Goal: Information Seeking & Learning: Check status

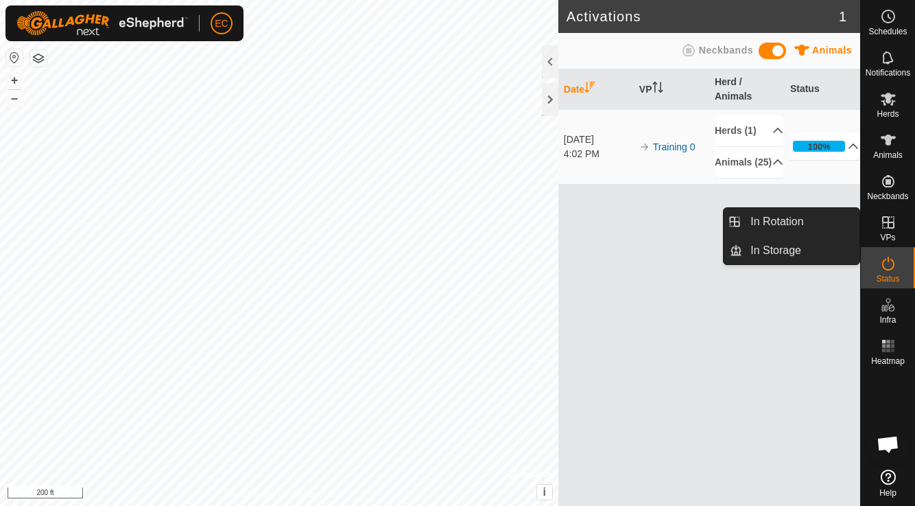
click at [885, 239] on span "VPs" at bounding box center [887, 237] width 15 height 8
click at [886, 230] on icon at bounding box center [888, 222] width 16 height 16
click at [797, 222] on link "In Rotation" at bounding box center [801, 221] width 117 height 27
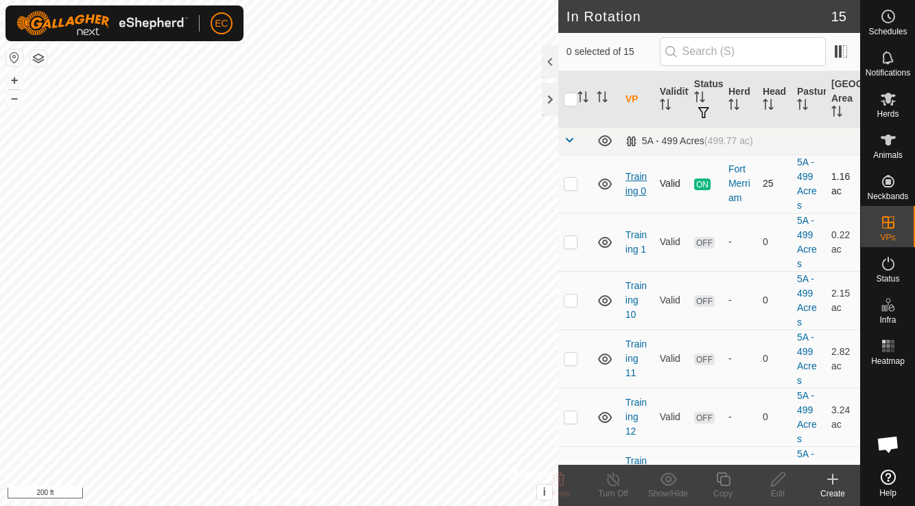
click at [633, 189] on link "Training 0" at bounding box center [636, 183] width 21 height 25
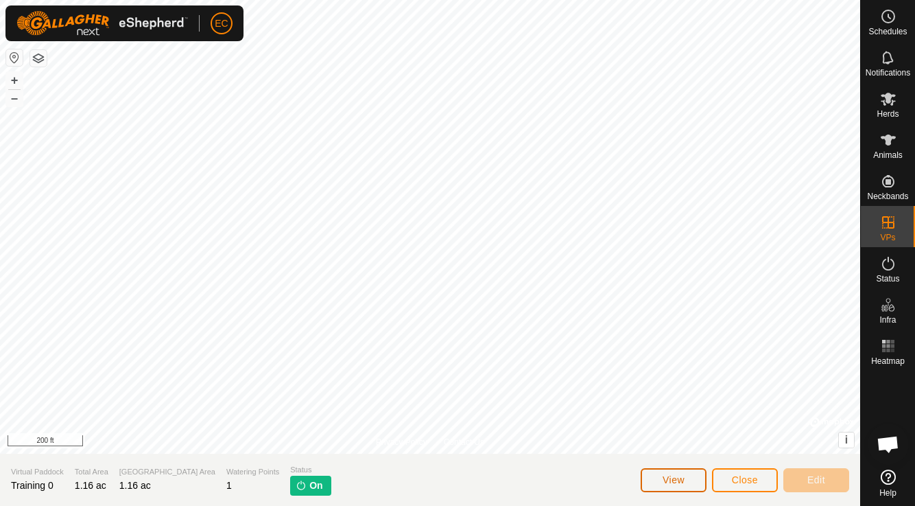
click at [681, 474] on span "View" at bounding box center [674, 479] width 22 height 11
click at [738, 479] on span "Close" at bounding box center [745, 479] width 26 height 11
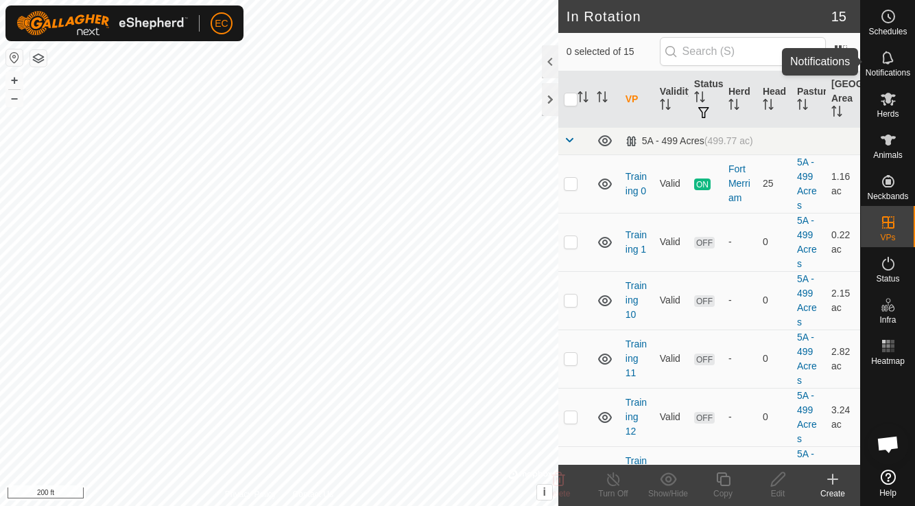
click at [883, 70] on span "Notifications" at bounding box center [888, 73] width 45 height 8
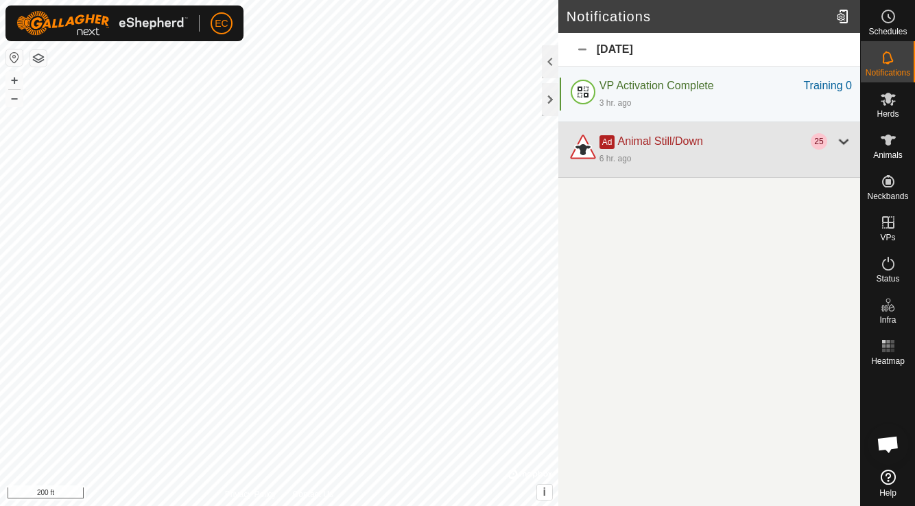
click at [842, 141] on div at bounding box center [844, 141] width 16 height 16
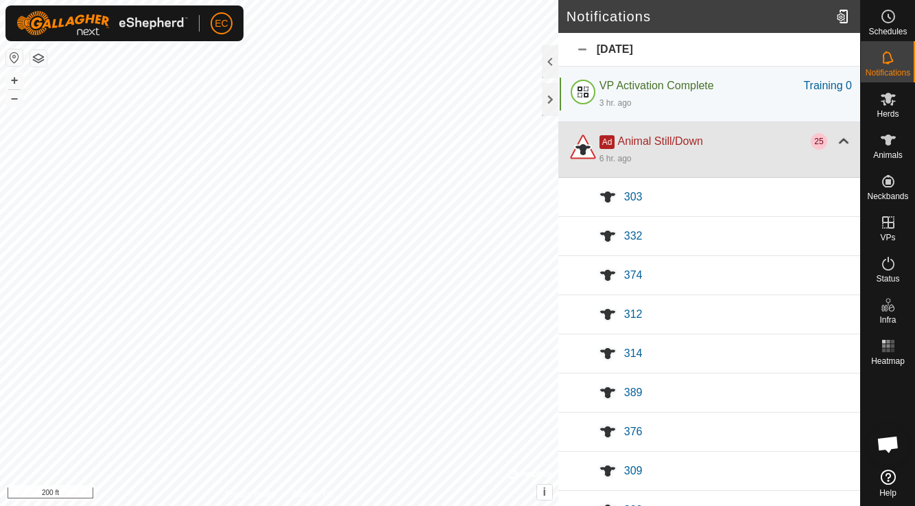
click at [841, 142] on div at bounding box center [844, 141] width 16 height 16
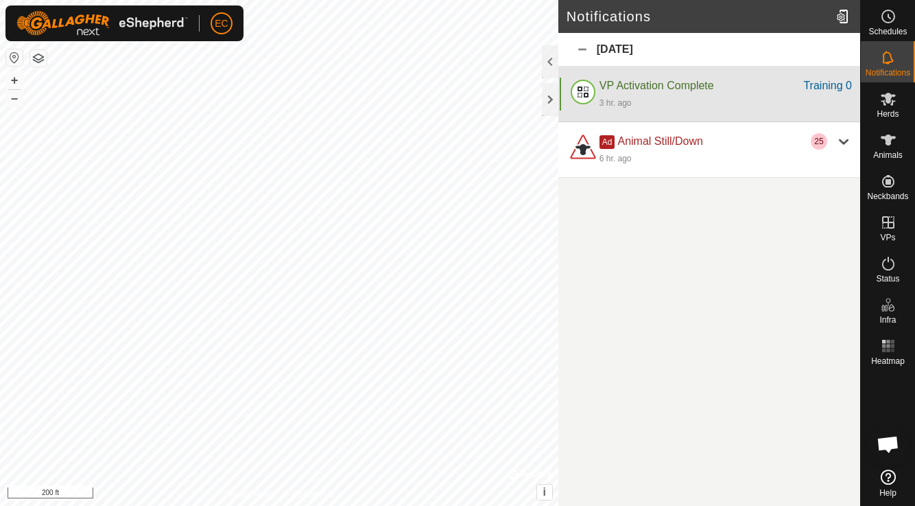
click at [669, 110] on div "VP Activation Complete Training 0 3 hr. ago" at bounding box center [710, 95] width 302 height 56
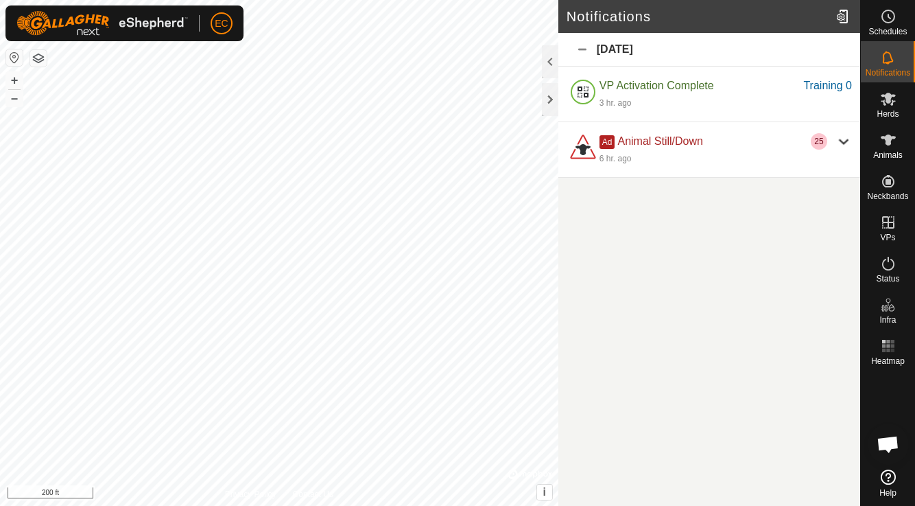
click at [890, 445] on span "Open chat" at bounding box center [888, 445] width 23 height 19
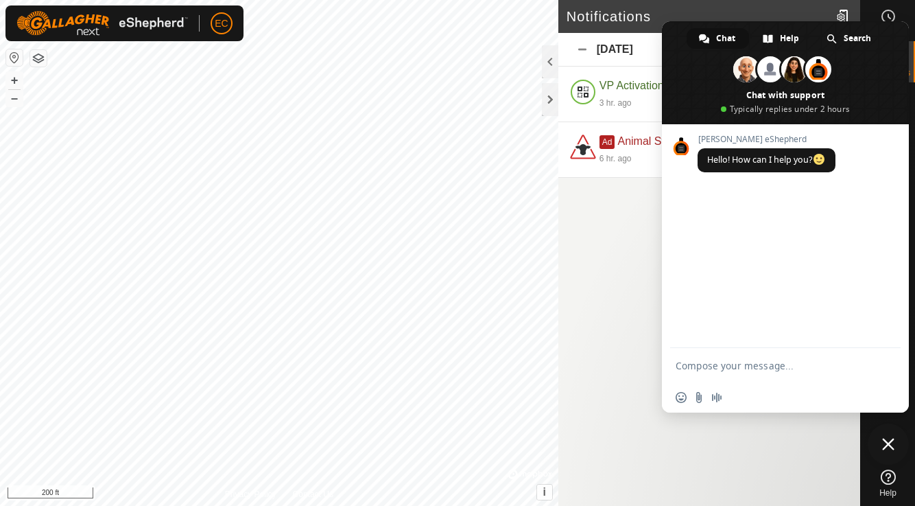
click at [891, 480] on icon at bounding box center [888, 476] width 15 height 15
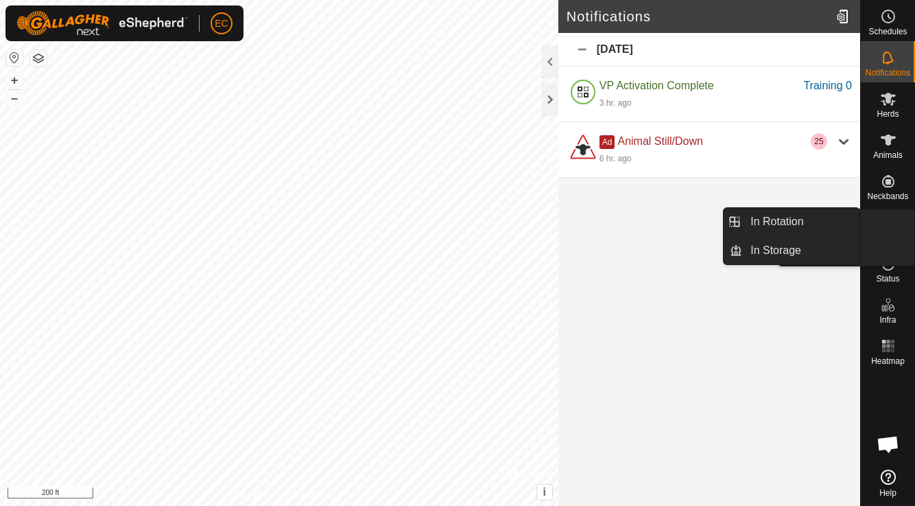
click at [889, 230] on icon at bounding box center [888, 222] width 16 height 16
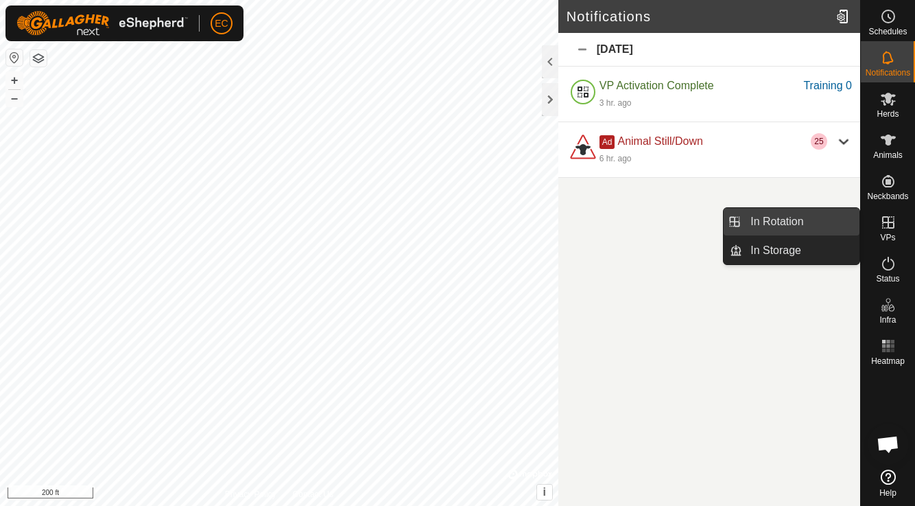
click at [834, 226] on link "In Rotation" at bounding box center [801, 221] width 117 height 27
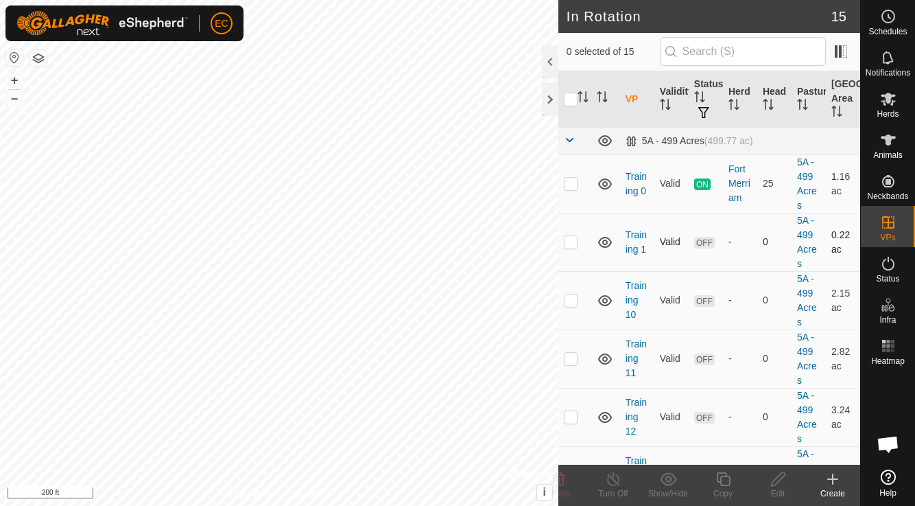
click at [574, 239] on p-checkbox at bounding box center [571, 241] width 14 height 11
checkbox input "true"
click at [780, 486] on icon at bounding box center [778, 479] width 17 height 16
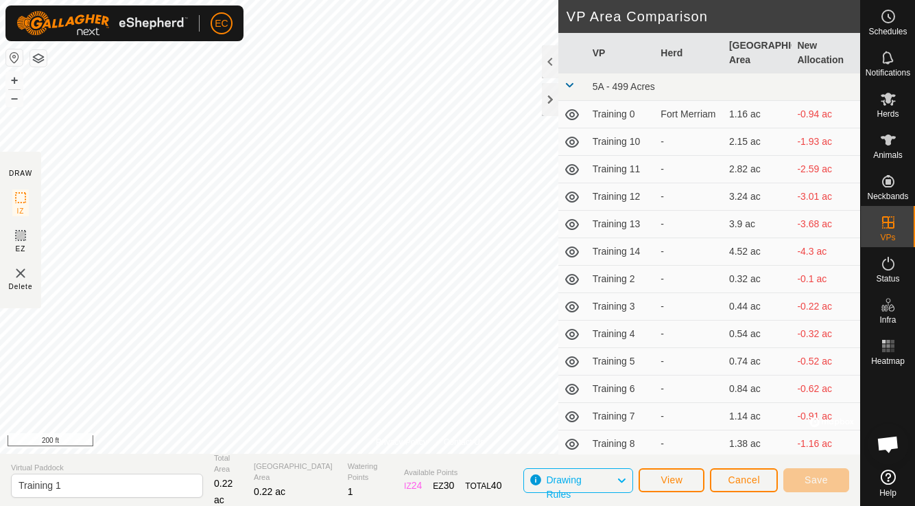
click at [611, 476] on span "Drawing Rules" at bounding box center [581, 480] width 70 height 18
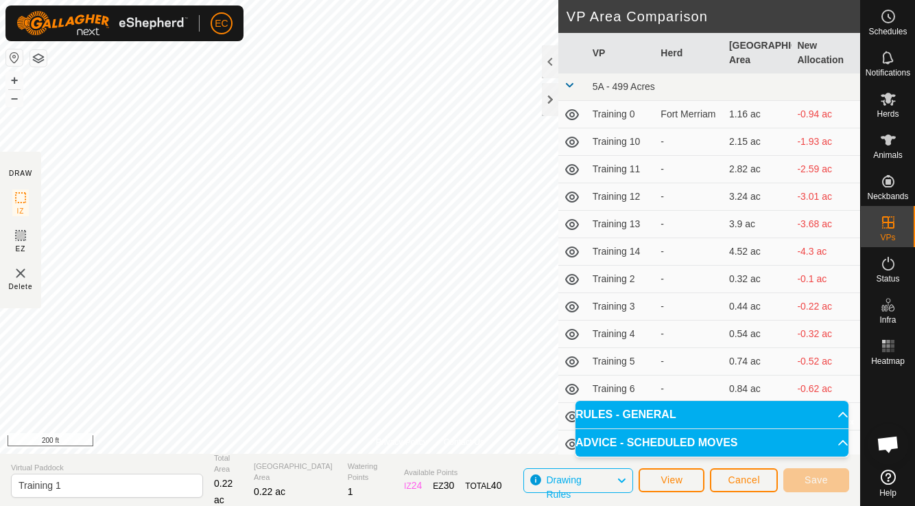
click at [482, 467] on section "Virtual Paddock Training 1 Total Area 0.22 ac Grazing Area 0.22 ac Watering Poi…" at bounding box center [430, 480] width 861 height 52
click at [737, 484] on span "Cancel" at bounding box center [744, 479] width 32 height 11
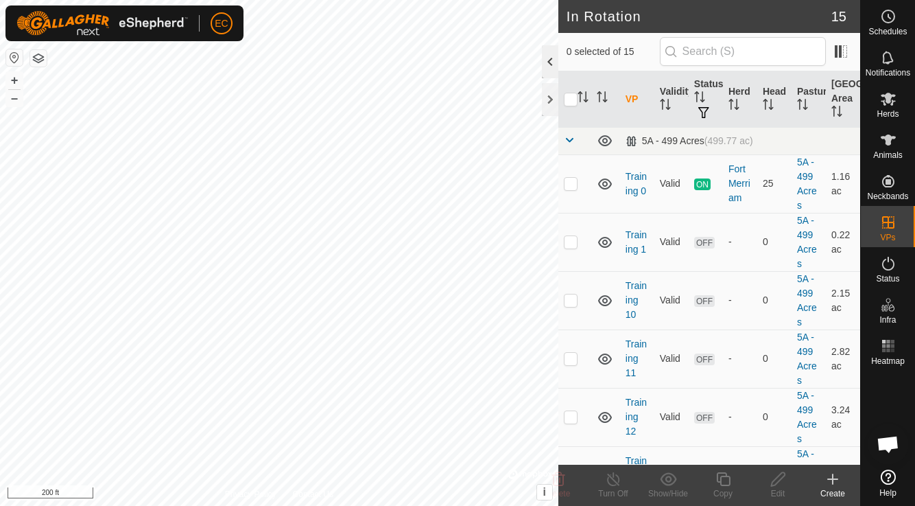
click at [547, 66] on div at bounding box center [550, 61] width 16 height 33
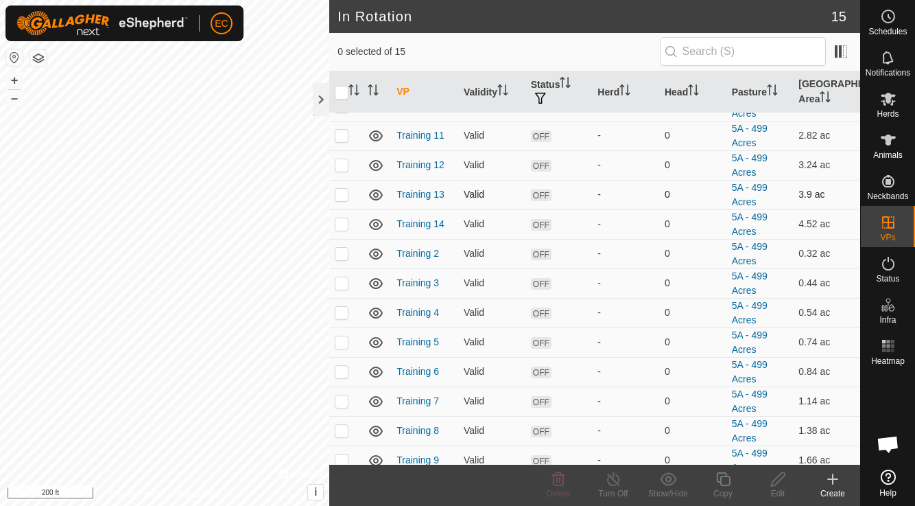
scroll to position [118, 0]
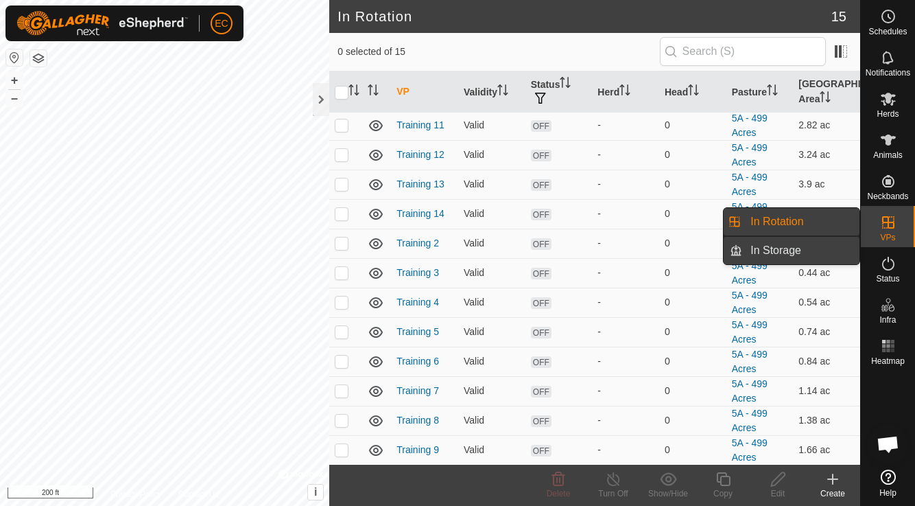
click at [799, 248] on link "In Storage" at bounding box center [801, 250] width 117 height 27
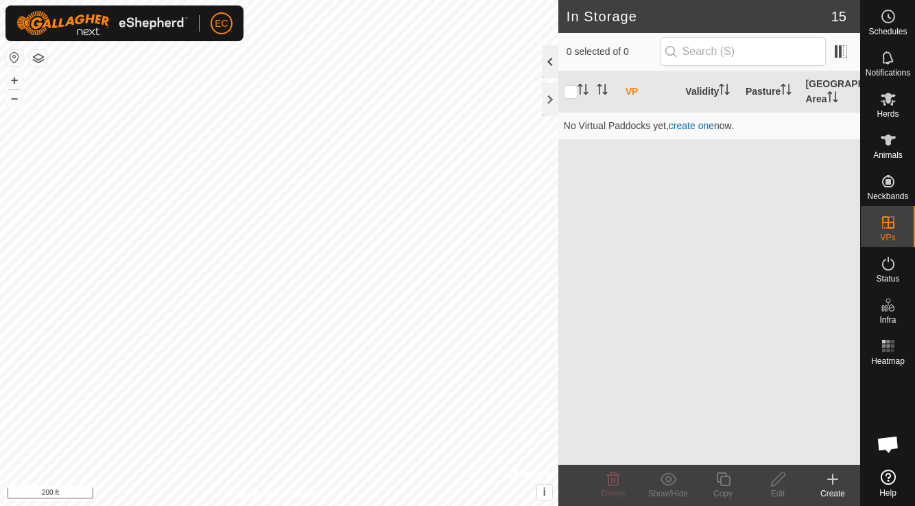
click at [550, 60] on div at bounding box center [550, 61] width 16 height 33
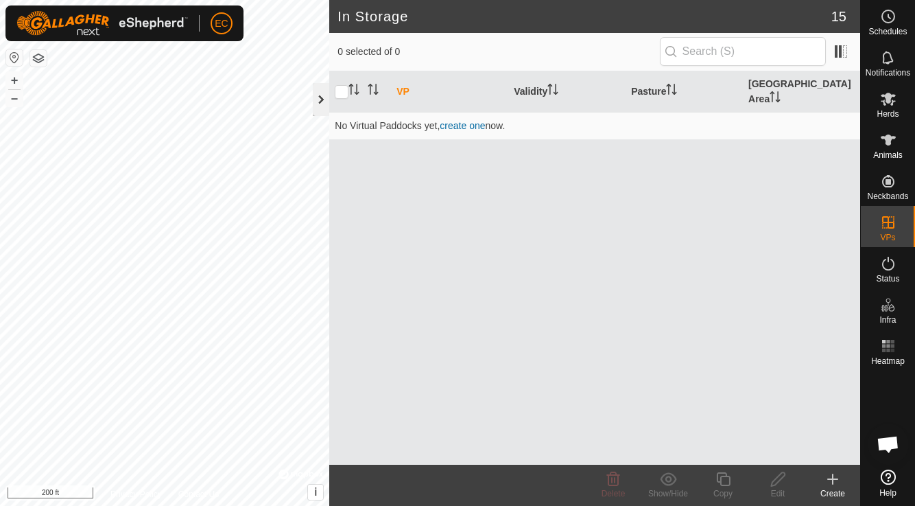
click at [314, 100] on div at bounding box center [321, 99] width 16 height 33
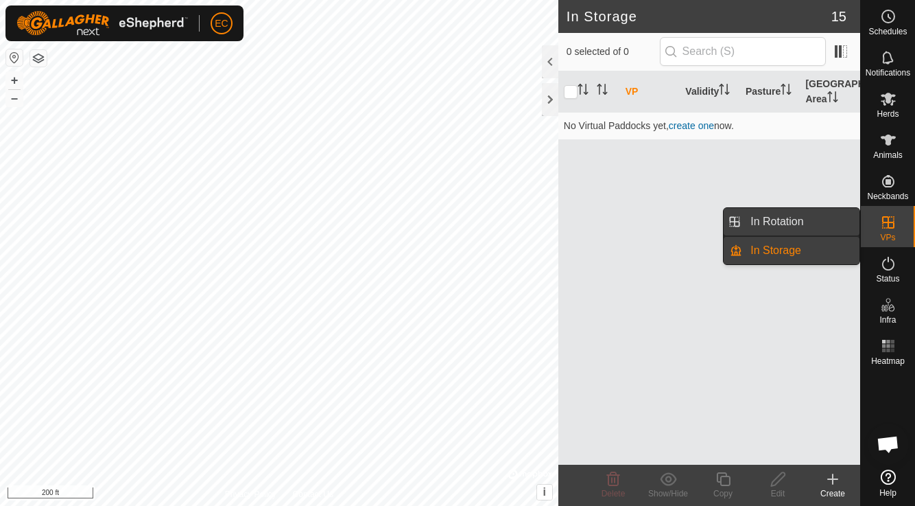
click at [827, 219] on link "In Rotation" at bounding box center [801, 221] width 117 height 27
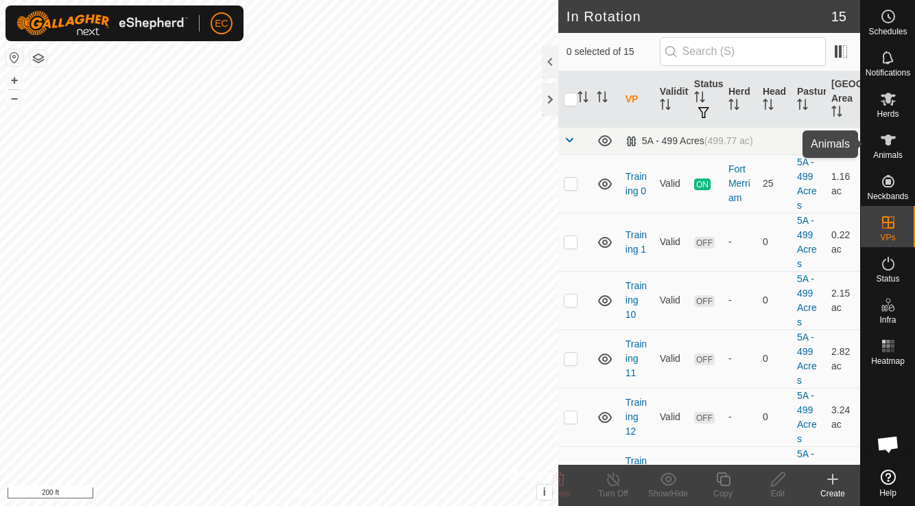
click at [885, 157] on span "Animals" at bounding box center [889, 155] width 30 height 8
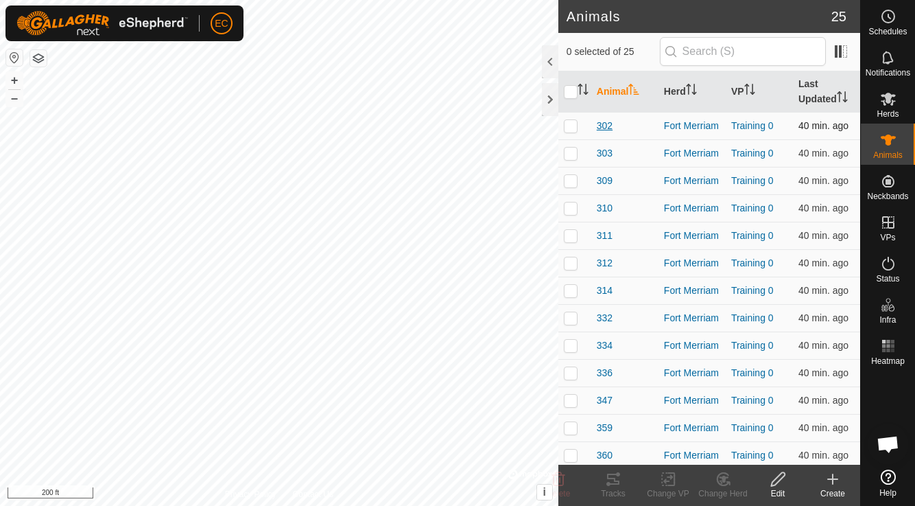
click at [607, 128] on span "302" at bounding box center [605, 126] width 16 height 14
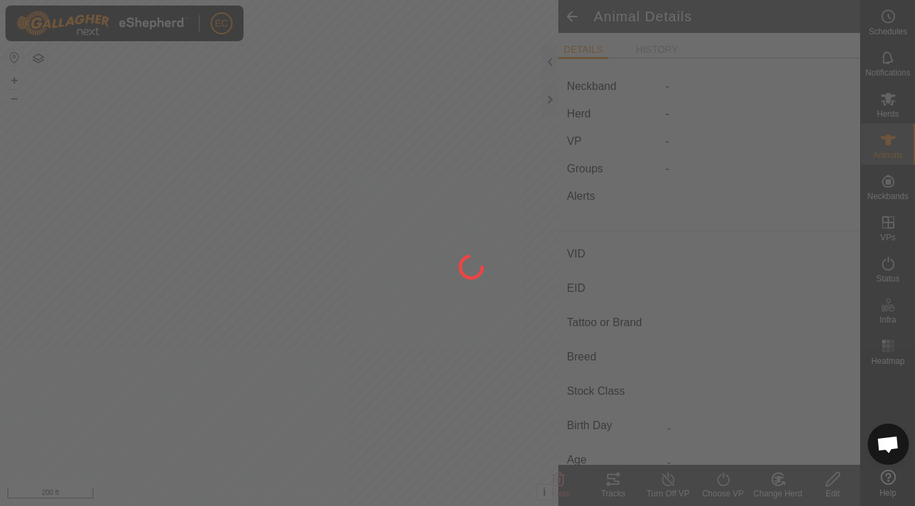
type input "302"
type input "-"
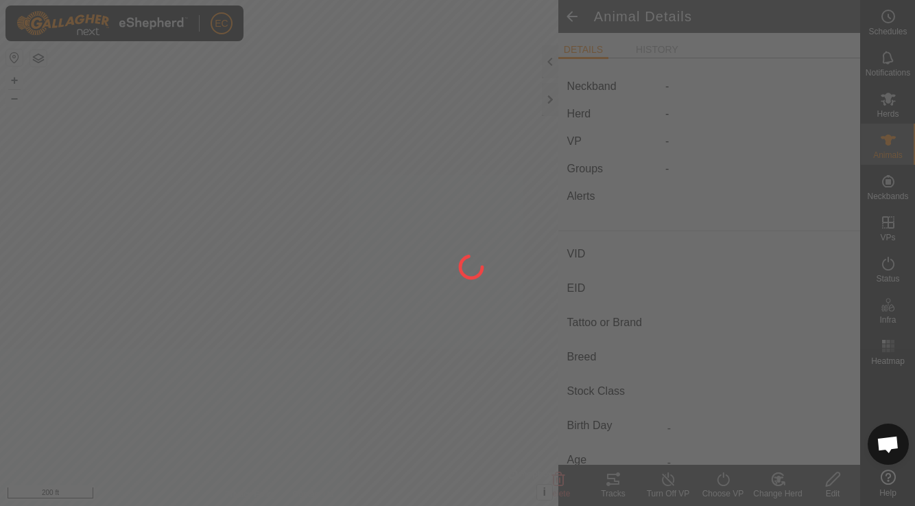
type input "-"
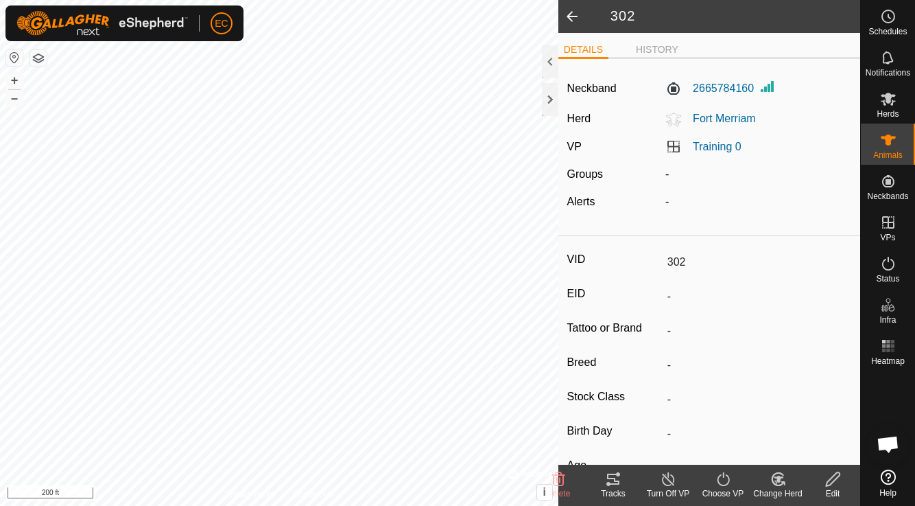
click at [575, 19] on span at bounding box center [572, 16] width 27 height 33
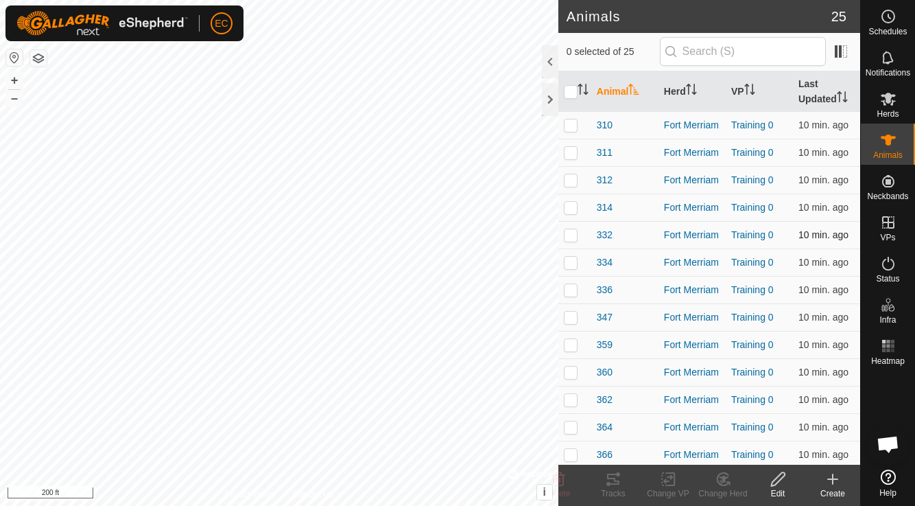
scroll to position [104, 0]
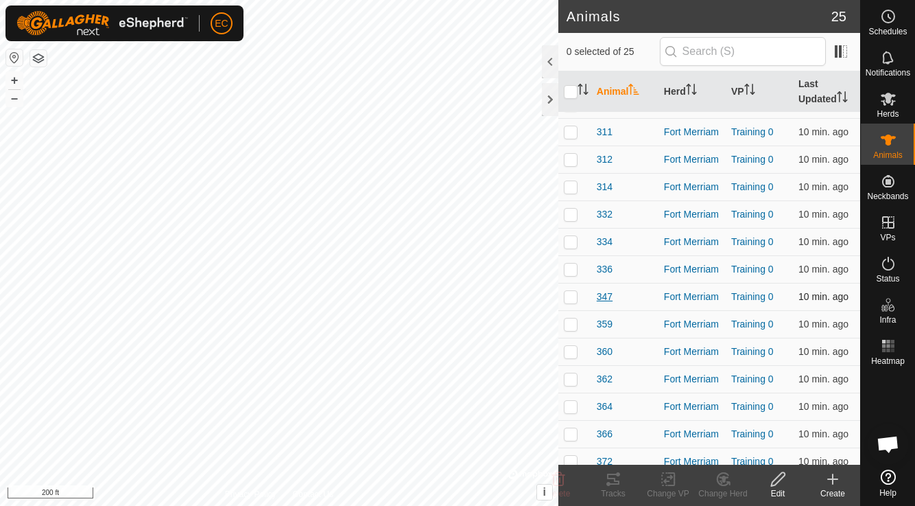
click at [606, 300] on span "347" at bounding box center [605, 297] width 16 height 14
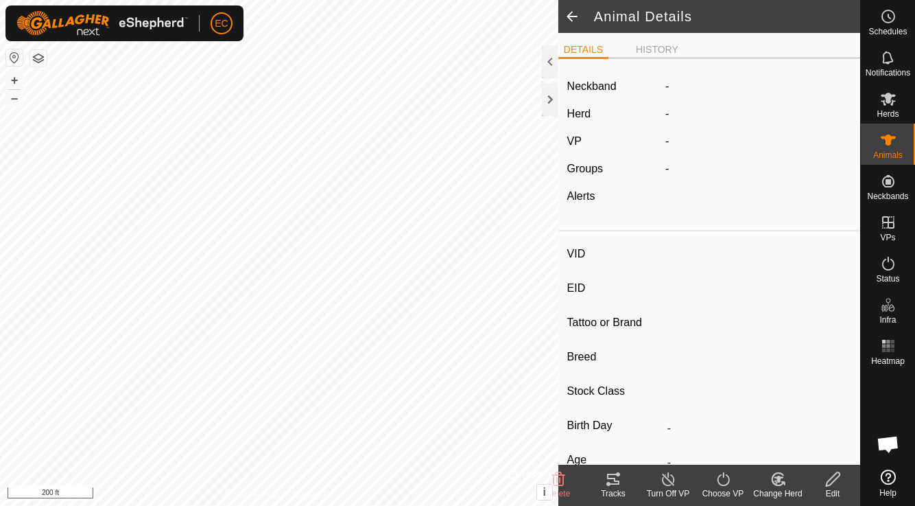
type input "347"
type input "-"
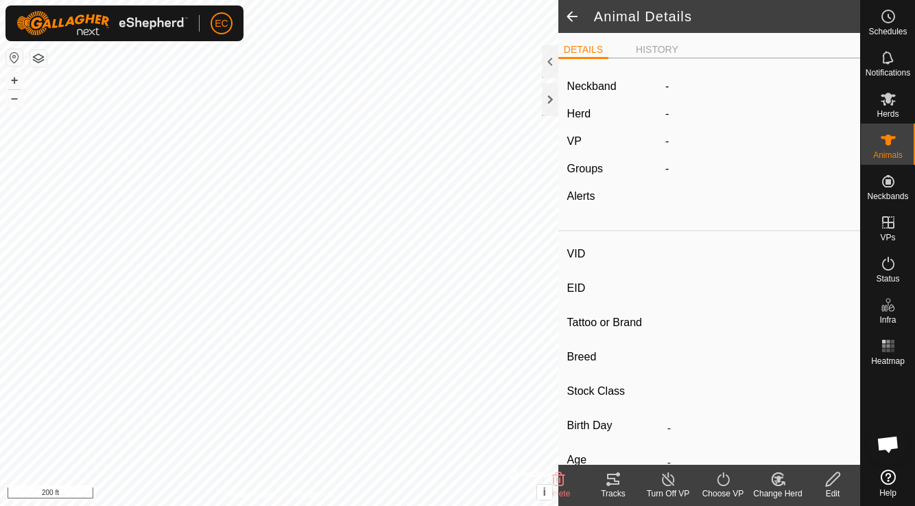
type input "0 kg"
type input "-"
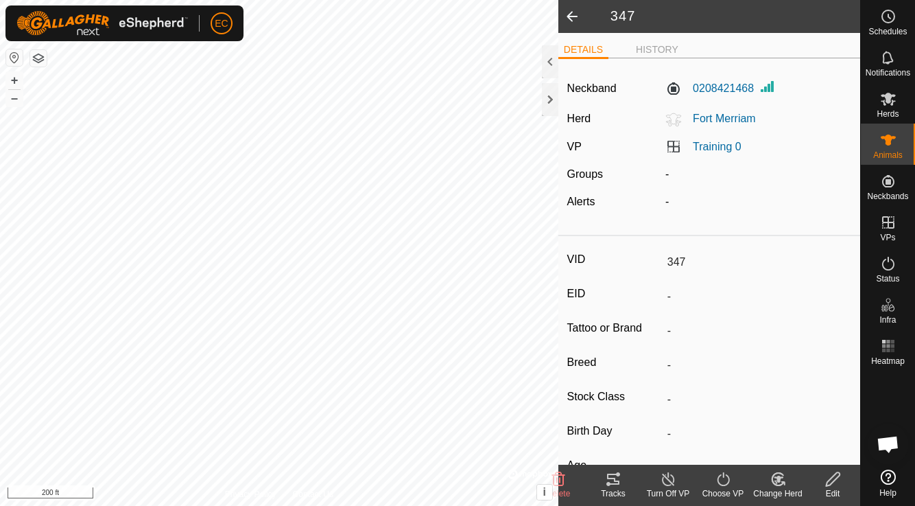
click at [608, 487] on div "Tracks" at bounding box center [613, 493] width 55 height 12
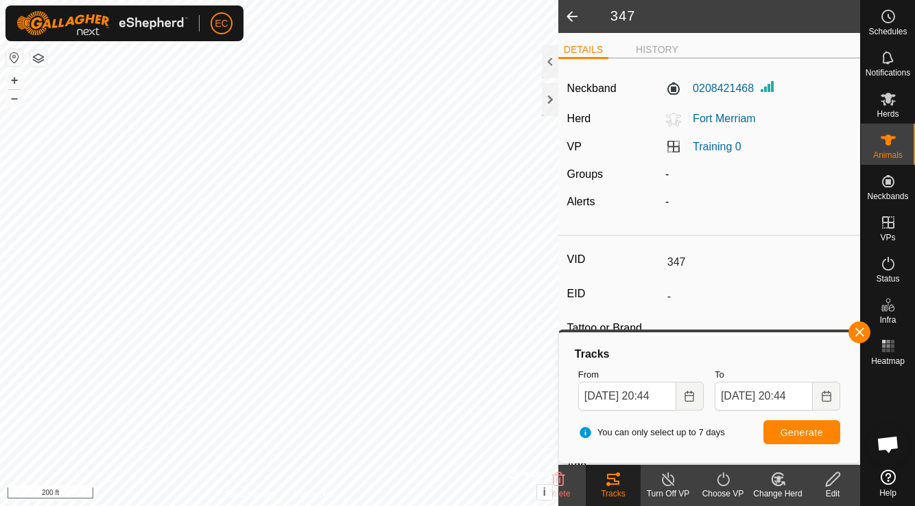
click at [576, 17] on span at bounding box center [572, 16] width 27 height 33
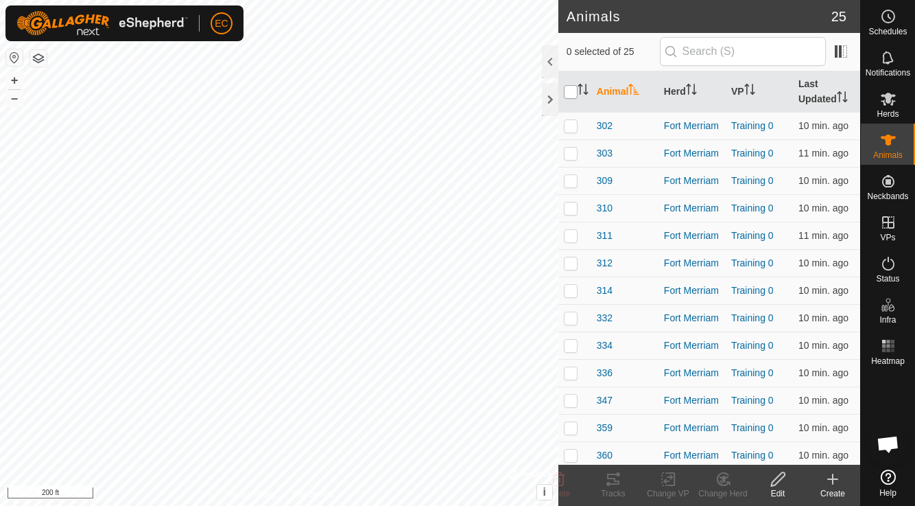
click at [570, 94] on input "checkbox" at bounding box center [571, 92] width 14 height 14
checkbox input "true"
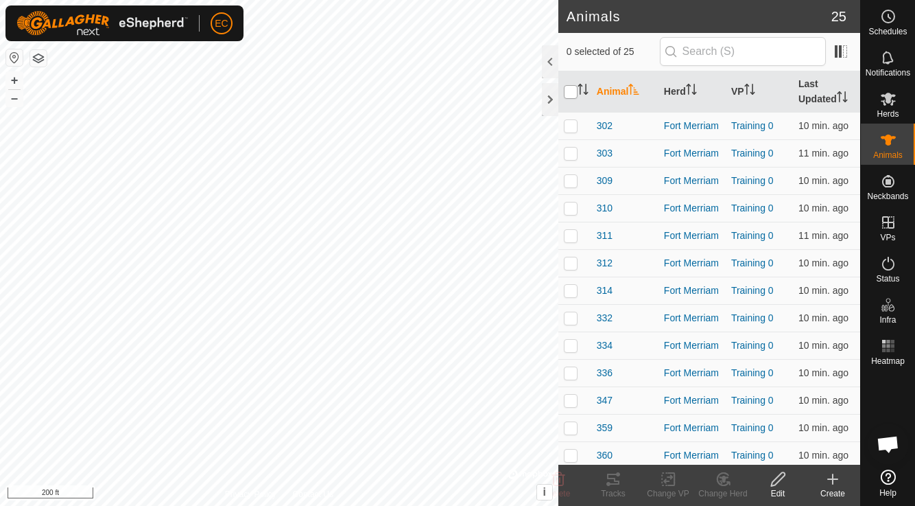
checkbox input "true"
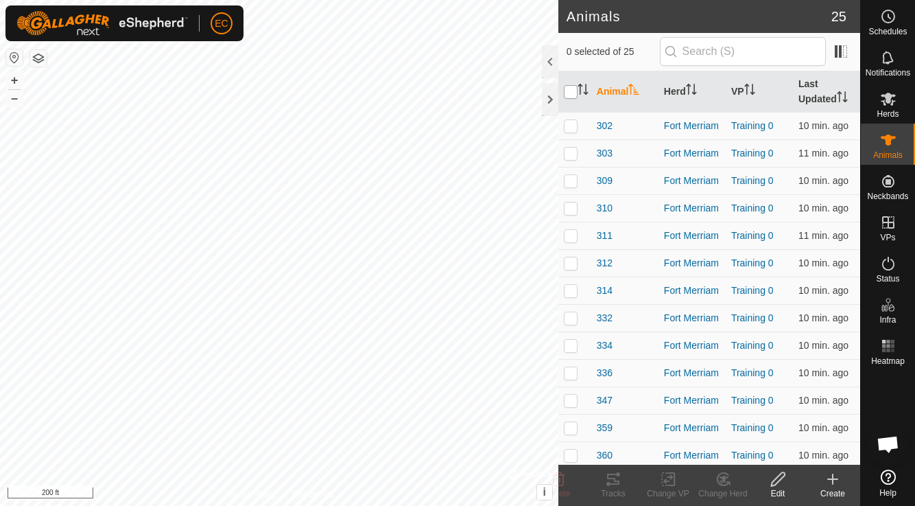
checkbox input "true"
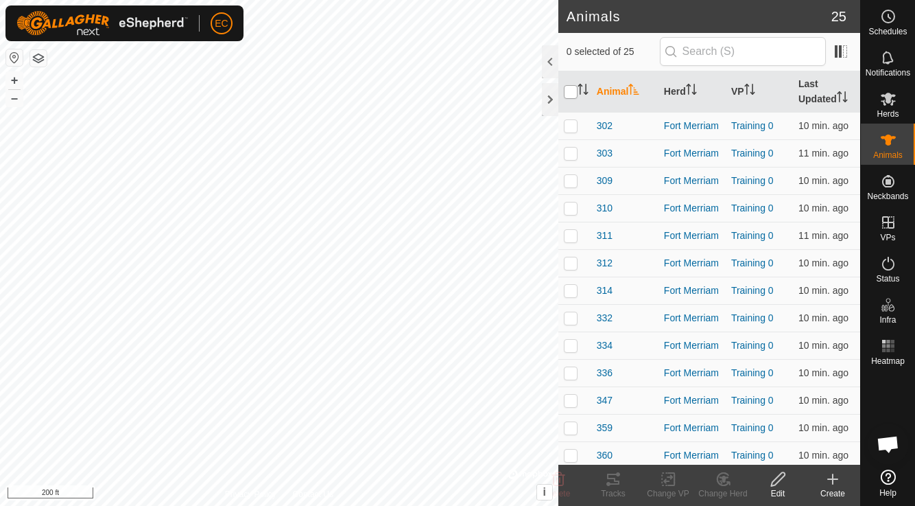
checkbox input "true"
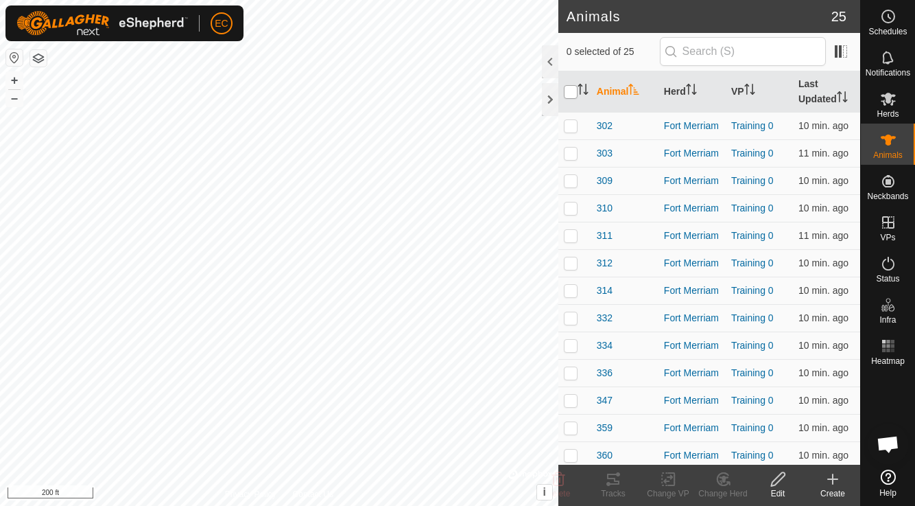
checkbox input "true"
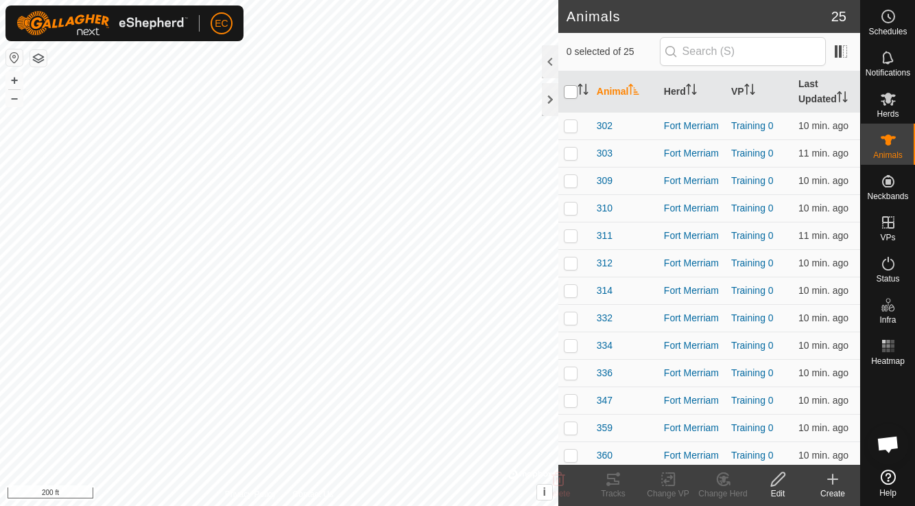
checkbox input "true"
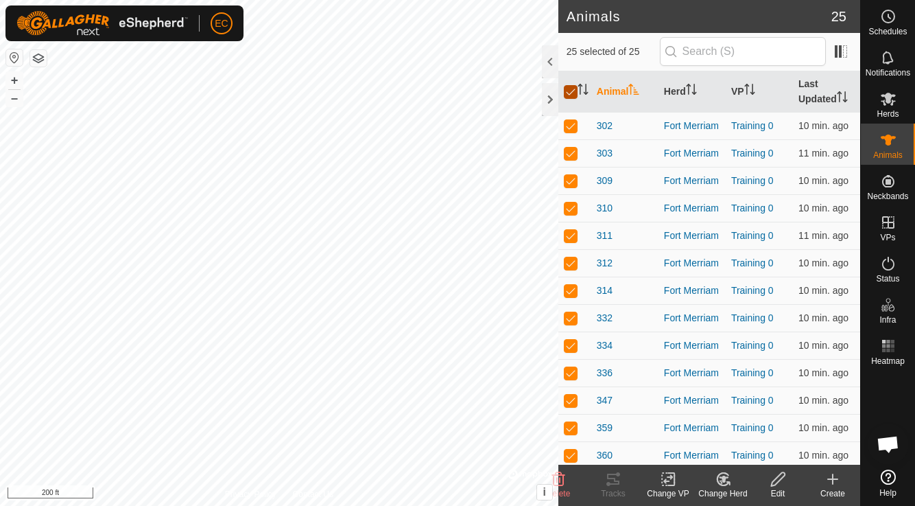
click at [570, 92] on input "checkbox" at bounding box center [571, 92] width 14 height 14
checkbox input "false"
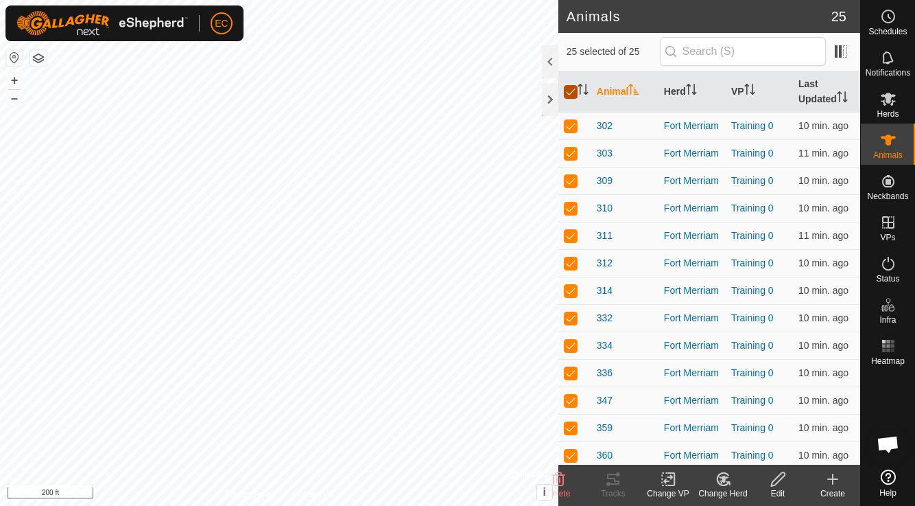
checkbox input "false"
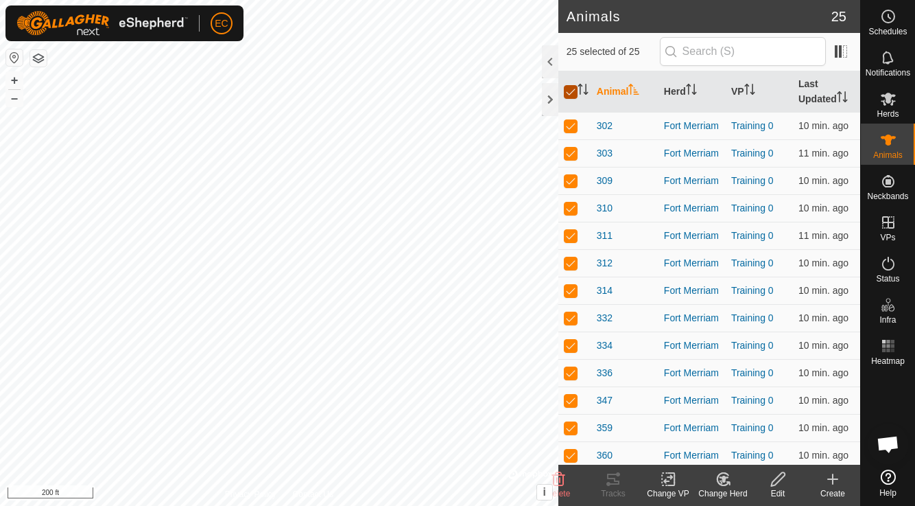
checkbox input "false"
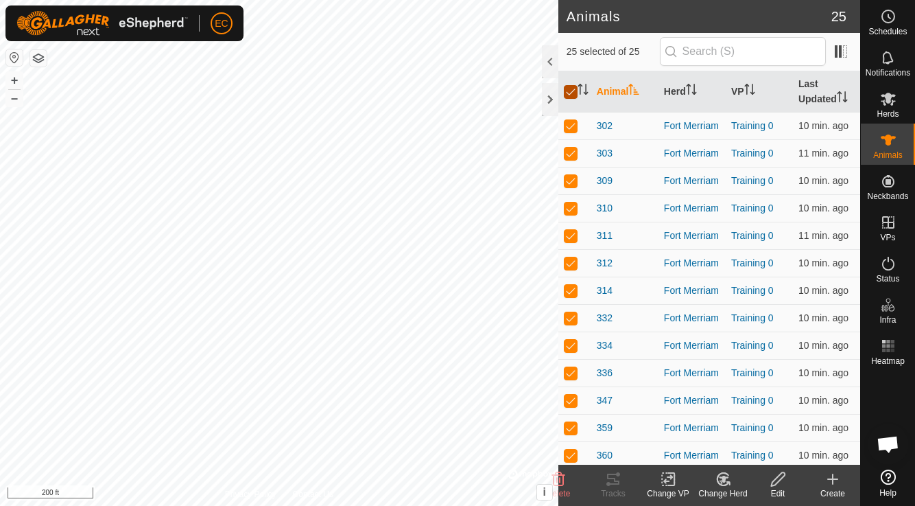
checkbox input "false"
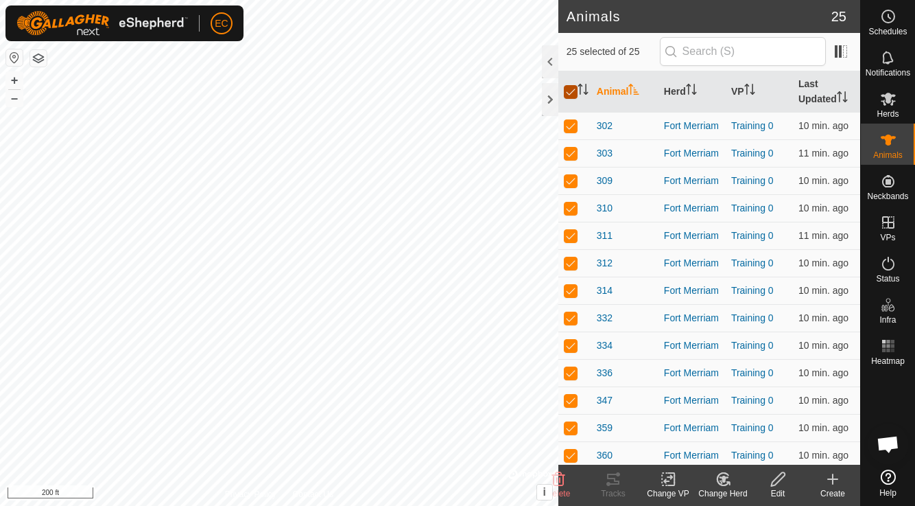
checkbox input "false"
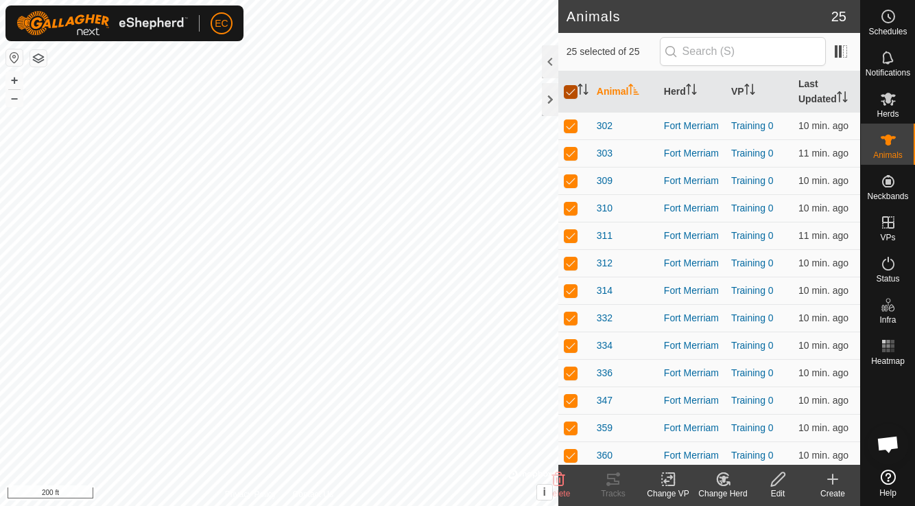
checkbox input "false"
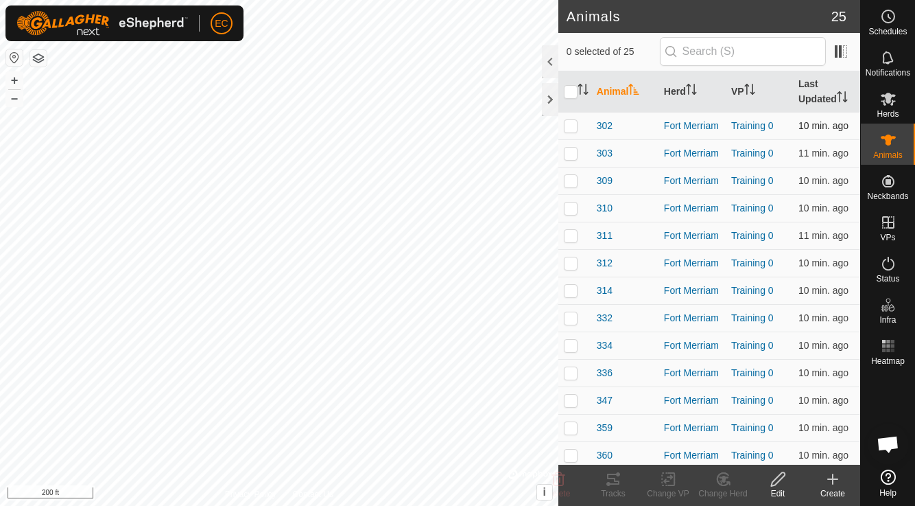
click at [571, 124] on p-checkbox at bounding box center [571, 125] width 14 height 11
checkbox input "true"
click at [577, 153] on p-checkbox at bounding box center [571, 153] width 14 height 11
checkbox input "true"
click at [576, 178] on p-checkbox at bounding box center [571, 180] width 14 height 11
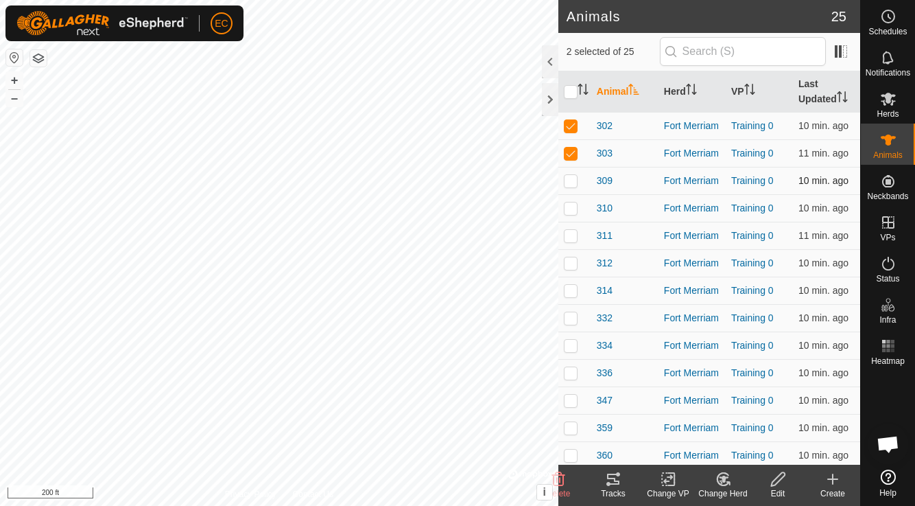
checkbox input "true"
click at [575, 209] on p-checkbox at bounding box center [571, 207] width 14 height 11
checkbox input "true"
click at [574, 235] on p-checkbox at bounding box center [571, 235] width 14 height 11
checkbox input "true"
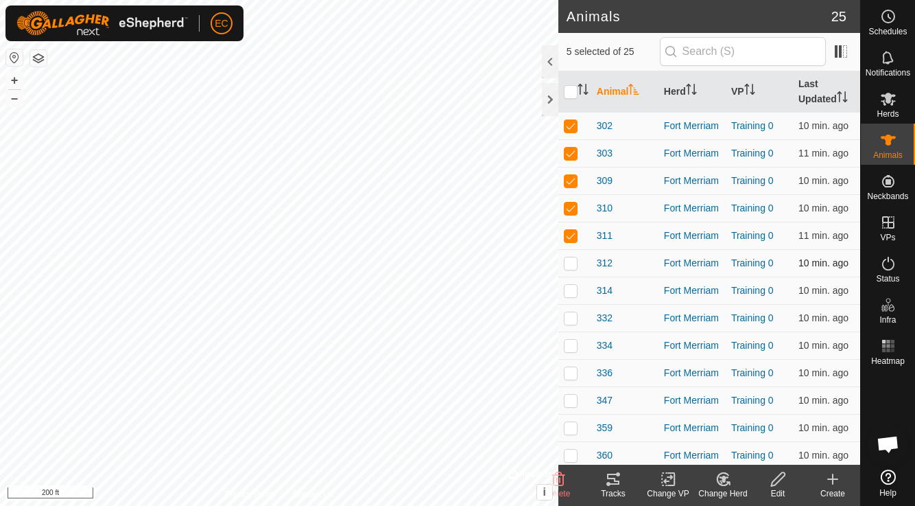
click at [574, 262] on p-checkbox at bounding box center [571, 262] width 14 height 11
checkbox input "true"
click at [573, 291] on p-checkbox at bounding box center [571, 290] width 14 height 11
checkbox input "true"
click at [570, 316] on p-checkbox at bounding box center [571, 317] width 14 height 11
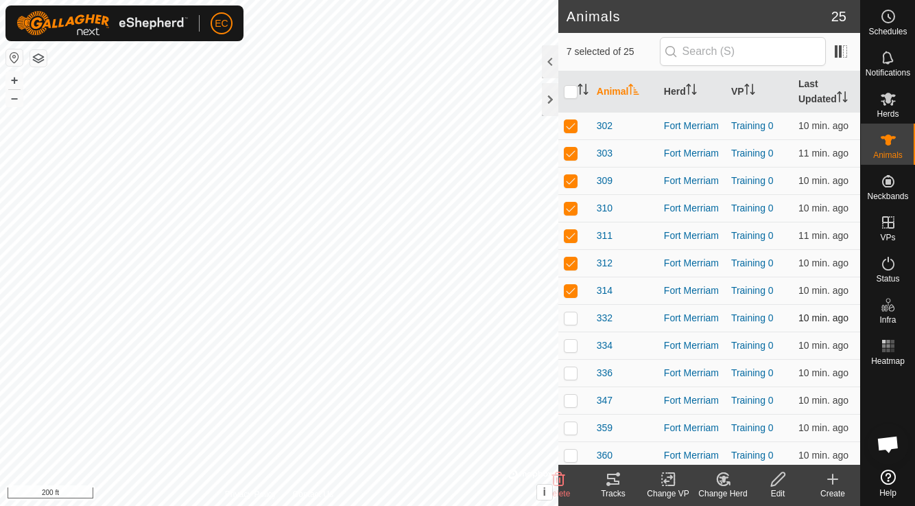
checkbox input "true"
click at [571, 349] on p-checkbox at bounding box center [571, 345] width 14 height 11
checkbox input "true"
click at [570, 377] on p-checkbox at bounding box center [571, 372] width 14 height 11
checkbox input "true"
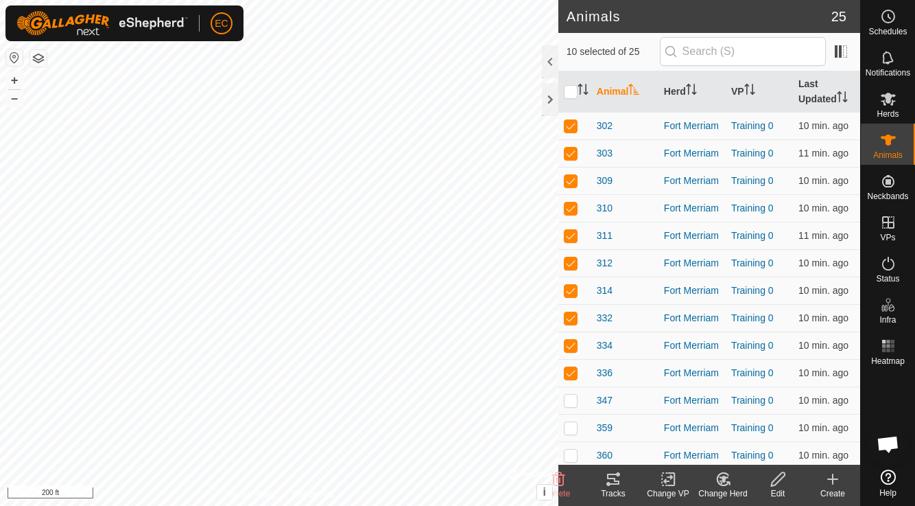
click at [615, 483] on icon at bounding box center [613, 479] width 12 height 11
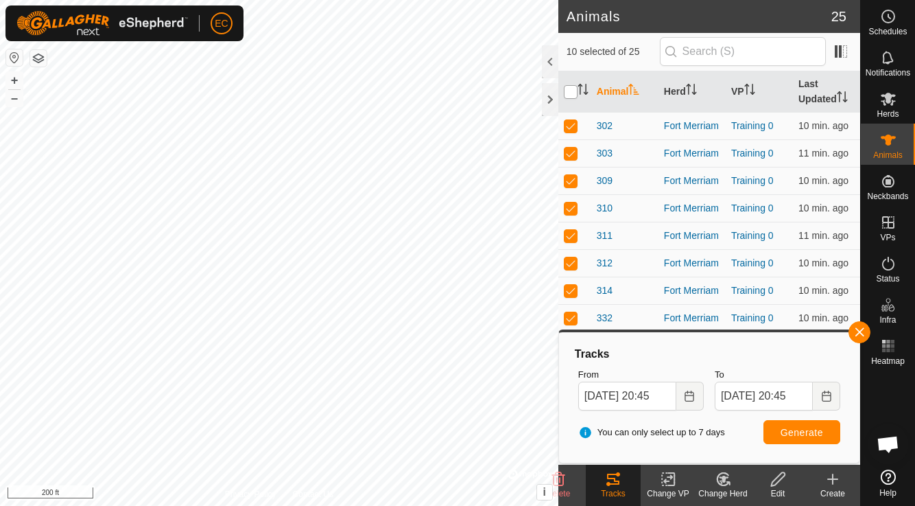
click at [572, 91] on input "checkbox" at bounding box center [571, 92] width 14 height 14
checkbox input "true"
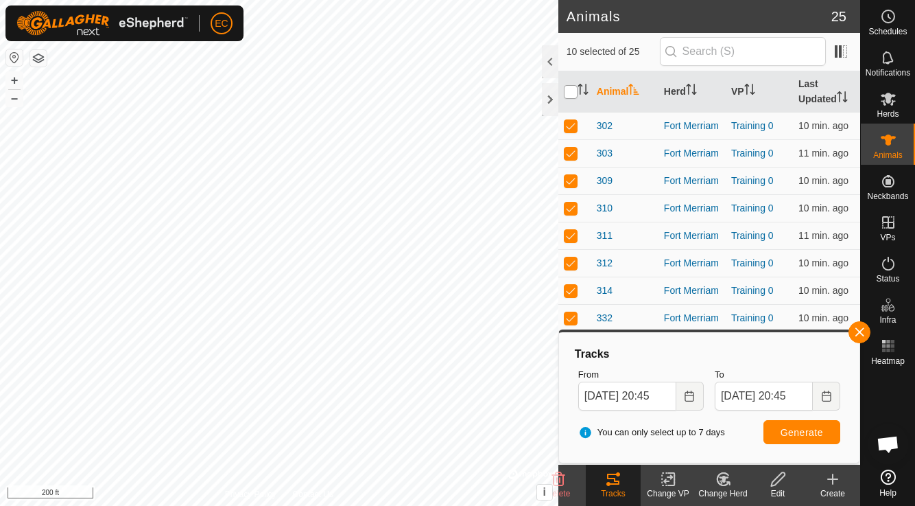
checkbox input "true"
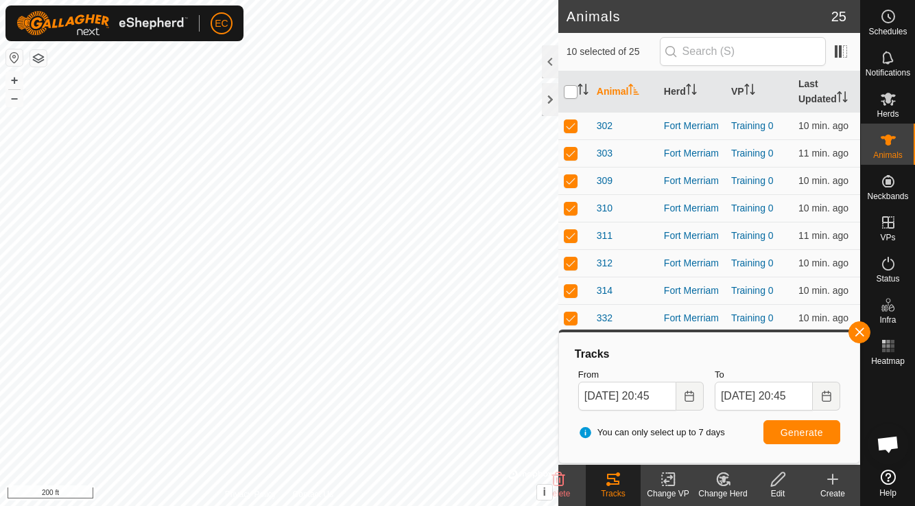
checkbox input "true"
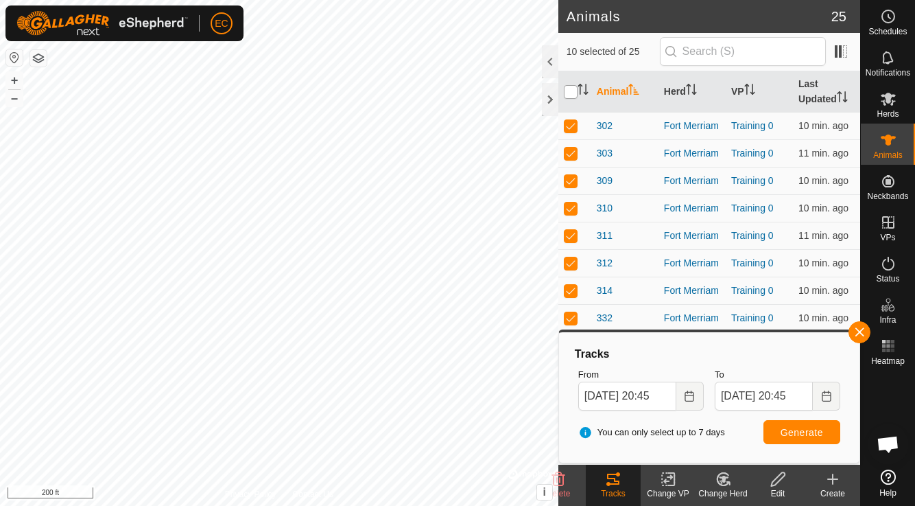
checkbox input "true"
click at [574, 91] on input "checkbox" at bounding box center [571, 92] width 14 height 14
checkbox input "false"
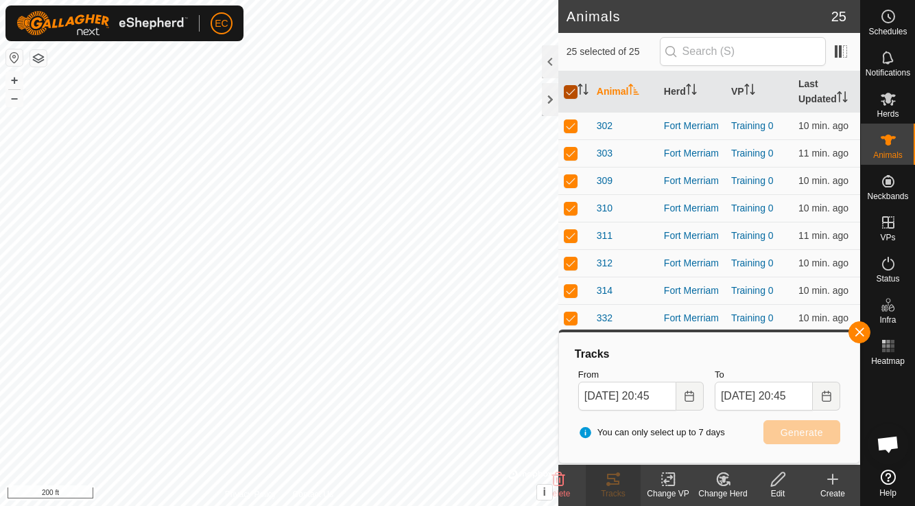
checkbox input "false"
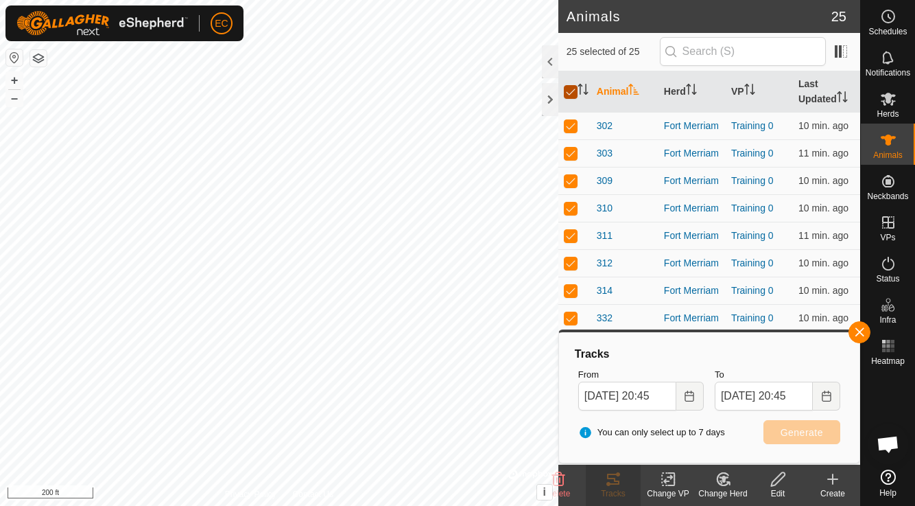
checkbox input "false"
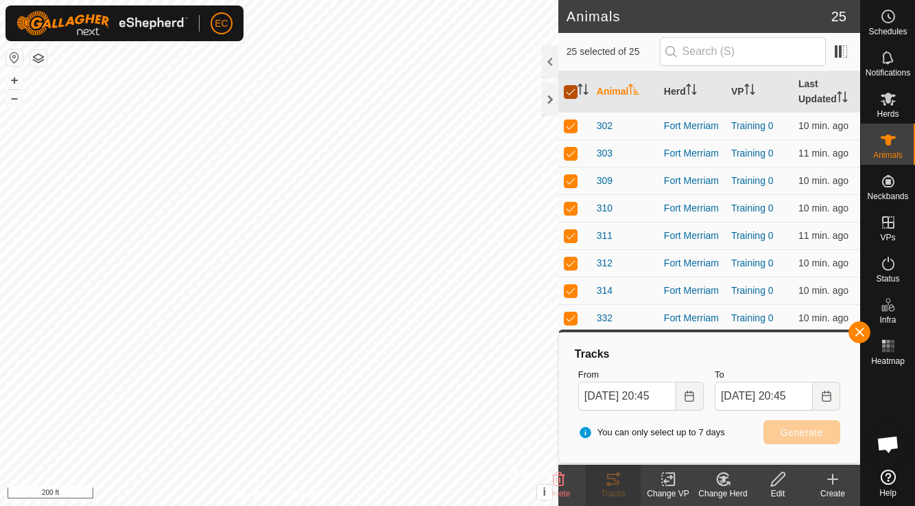
checkbox input "false"
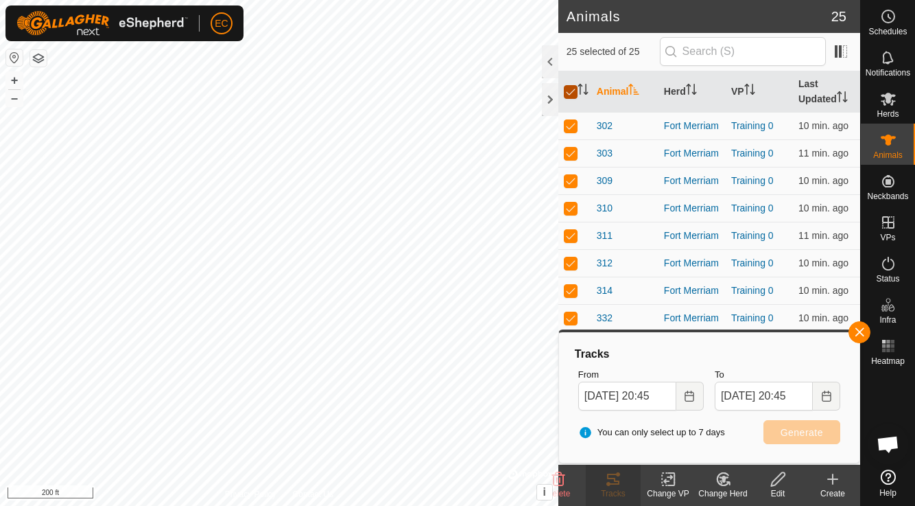
checkbox input "false"
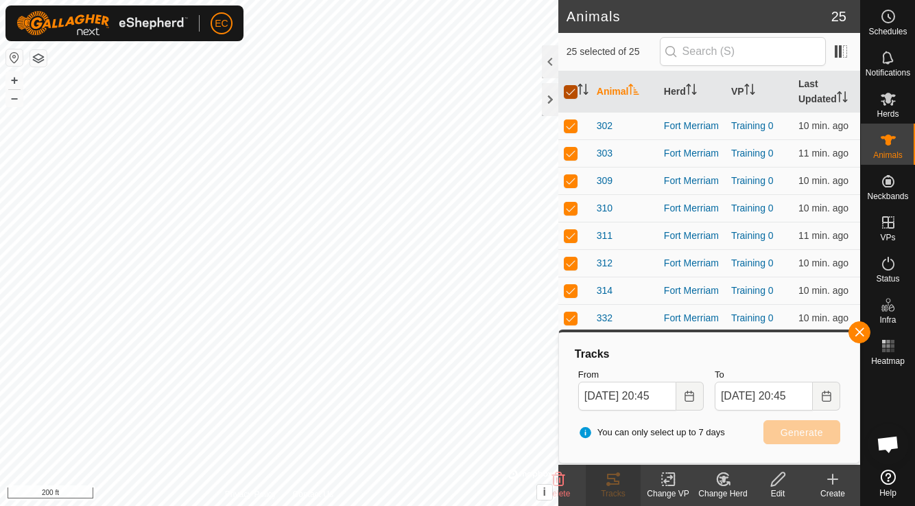
checkbox input "false"
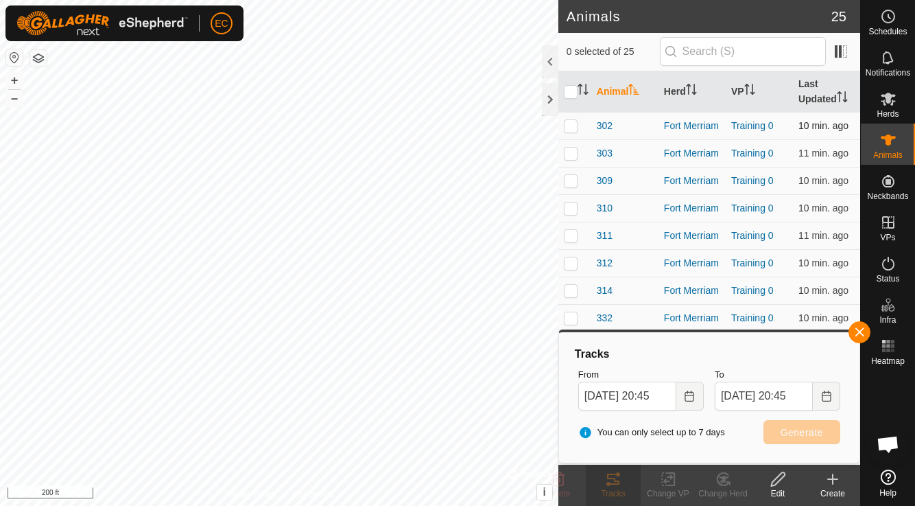
click at [570, 129] on p-checkbox at bounding box center [571, 125] width 14 height 11
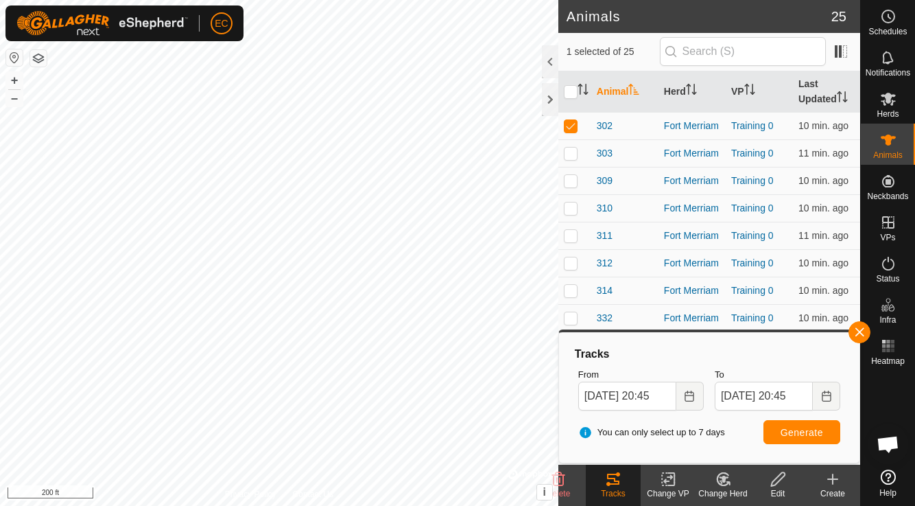
click at [614, 480] on icon at bounding box center [613, 479] width 16 height 16
click at [623, 478] on tracks-svg-icon at bounding box center [613, 479] width 55 height 16
click at [865, 333] on button "button" at bounding box center [860, 332] width 22 height 22
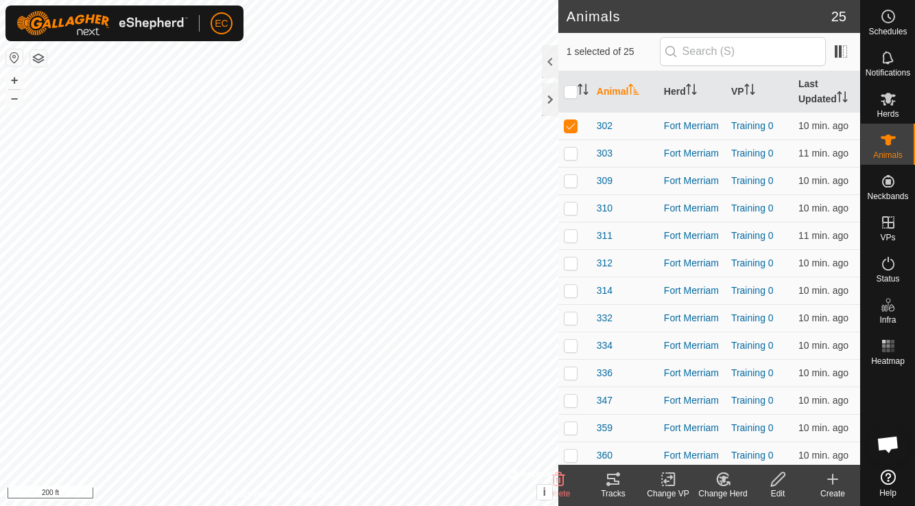
click at [616, 483] on icon at bounding box center [613, 479] width 12 height 11
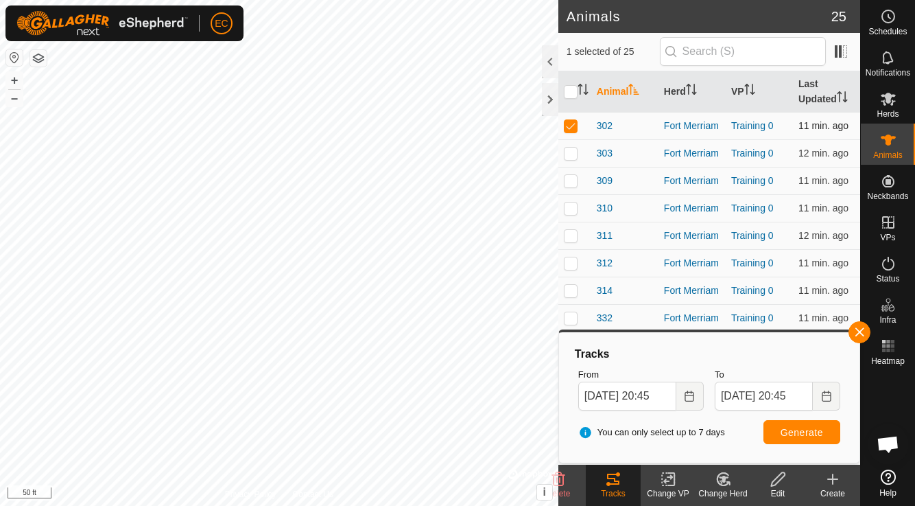
click at [570, 129] on p-checkbox at bounding box center [571, 125] width 14 height 11
checkbox input "false"
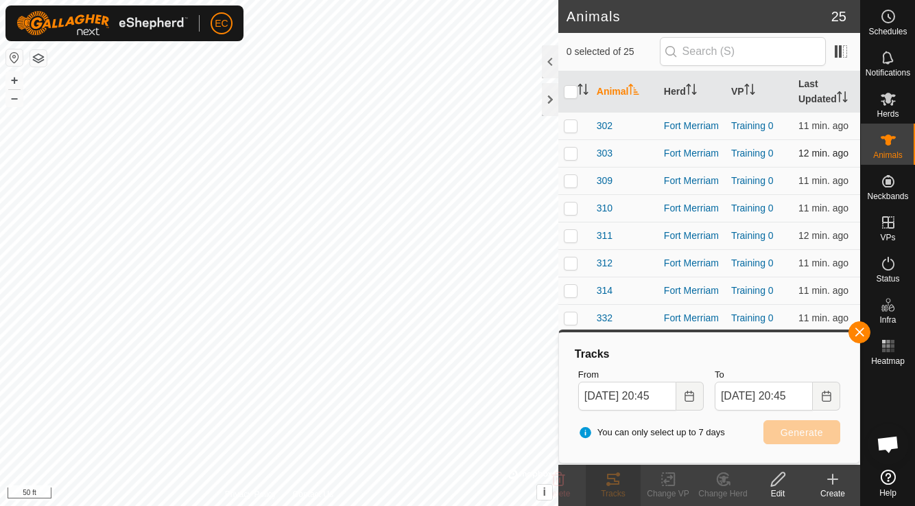
click at [570, 148] on p-checkbox at bounding box center [571, 153] width 14 height 11
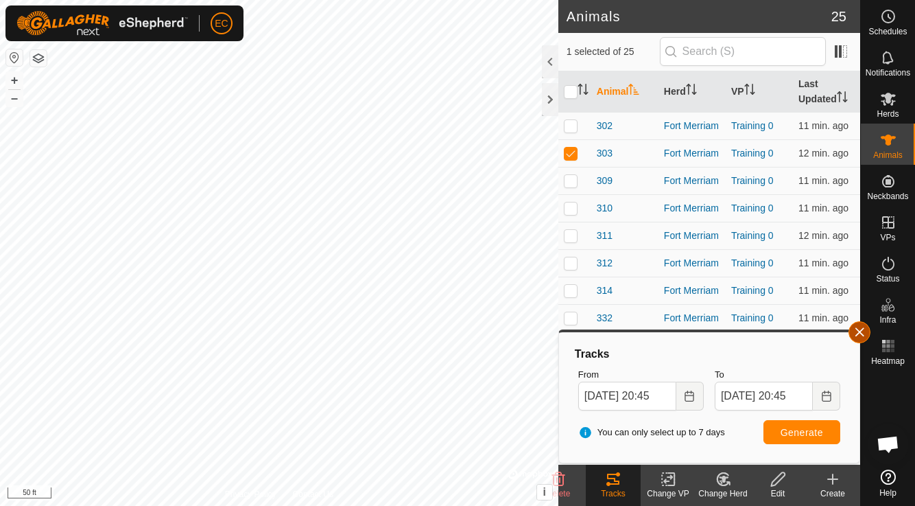
click at [858, 323] on button "button" at bounding box center [860, 332] width 22 height 22
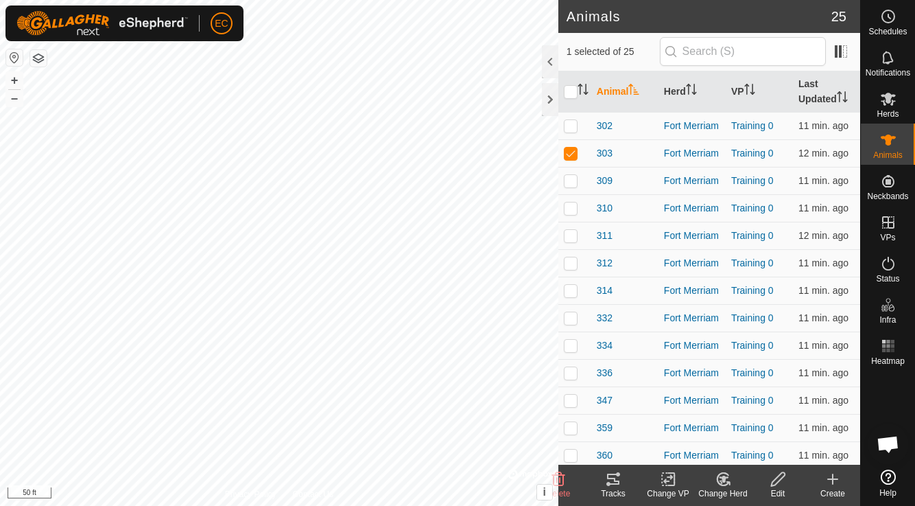
click at [620, 470] on div "Tracks" at bounding box center [613, 485] width 55 height 41
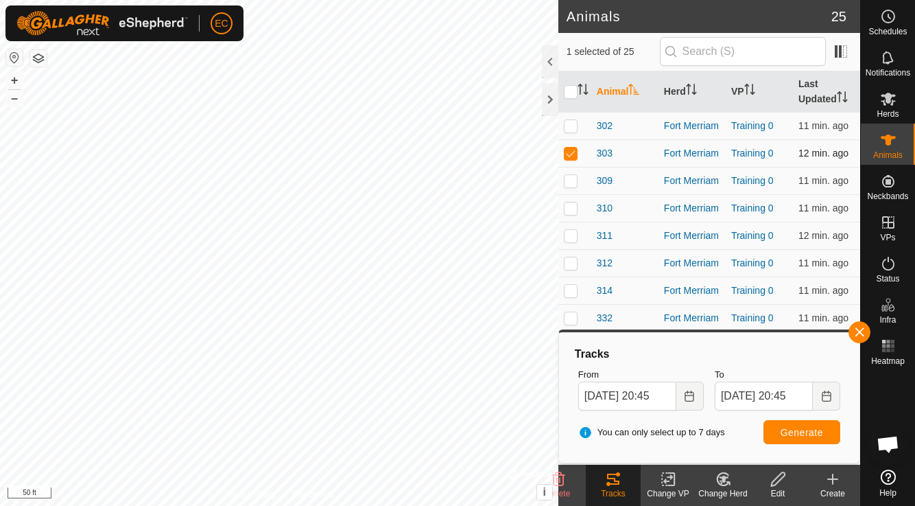
click at [572, 156] on p-checkbox at bounding box center [571, 153] width 14 height 11
checkbox input "false"
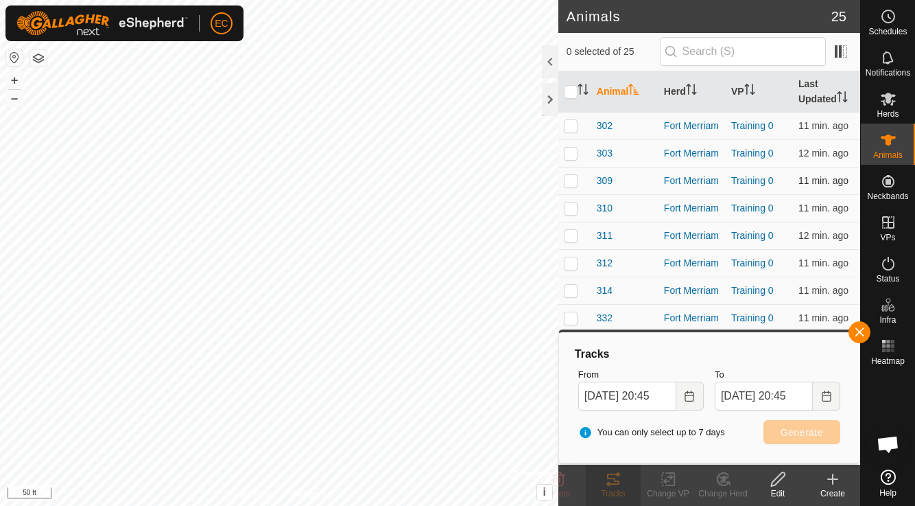
click at [572, 183] on p-checkbox at bounding box center [571, 180] width 14 height 11
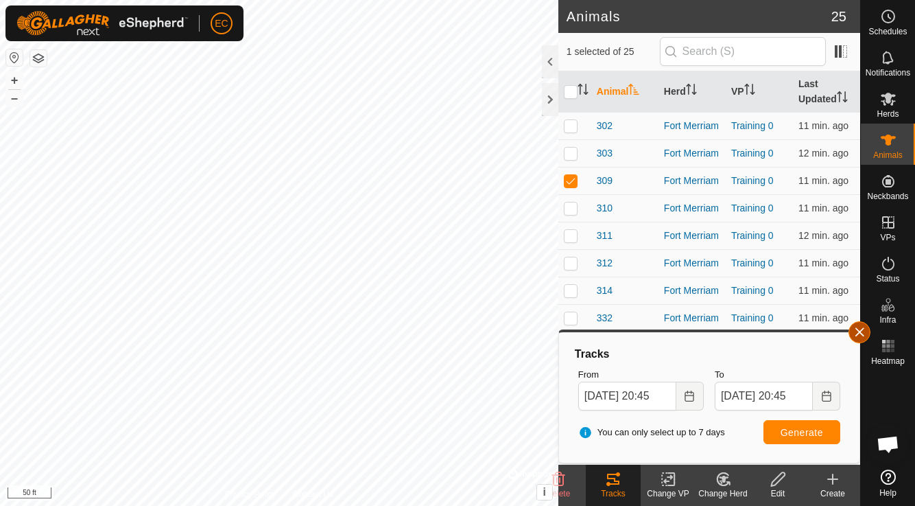
click at [861, 331] on button "button" at bounding box center [860, 332] width 22 height 22
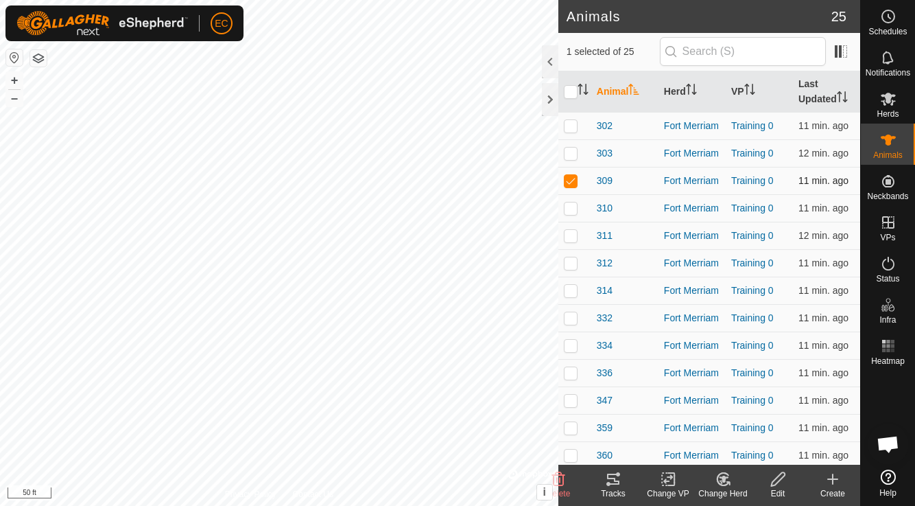
click at [573, 184] on p-checkbox at bounding box center [571, 180] width 14 height 11
click at [605, 474] on icon at bounding box center [613, 479] width 16 height 16
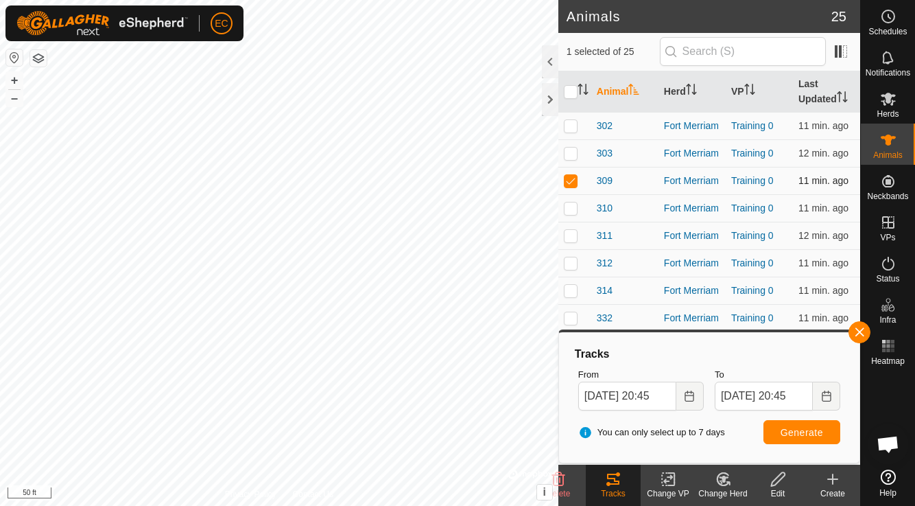
click at [577, 176] on p-checkbox at bounding box center [571, 180] width 14 height 11
checkbox input "false"
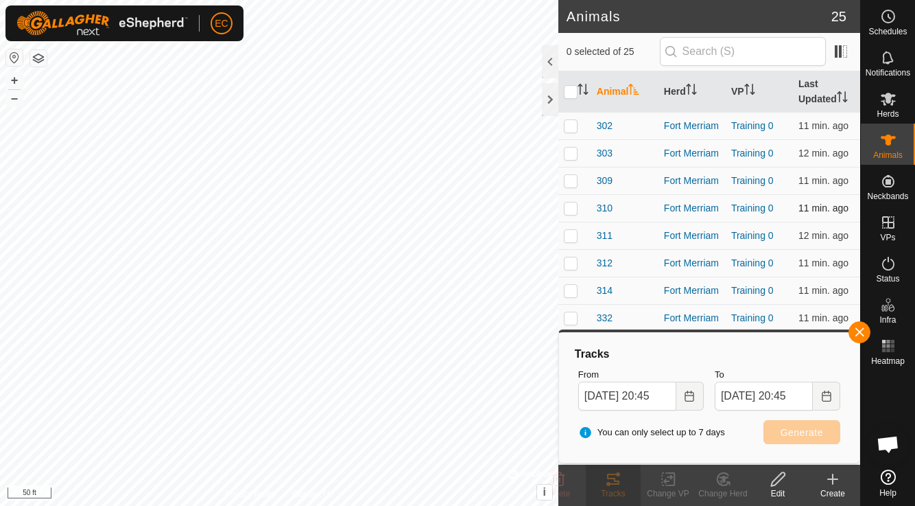
click at [569, 211] on p-checkbox at bounding box center [571, 207] width 14 height 11
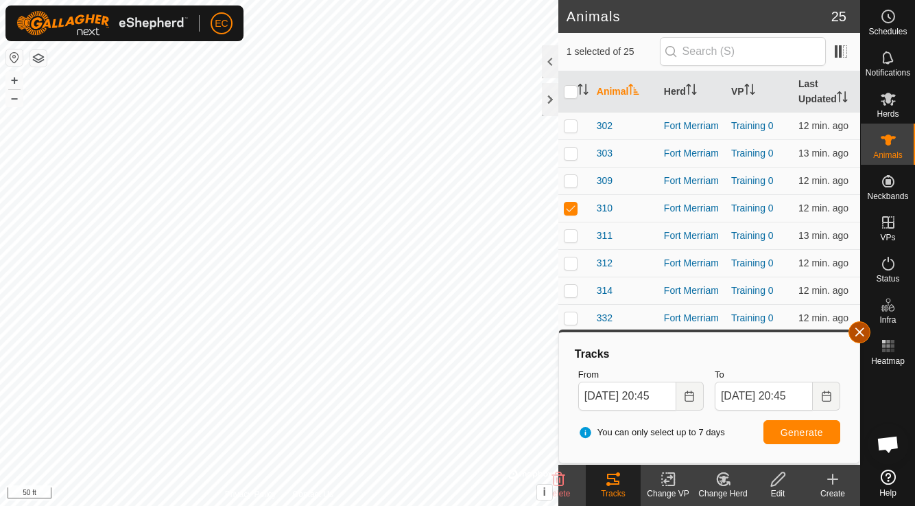
click at [863, 336] on button "button" at bounding box center [860, 332] width 22 height 22
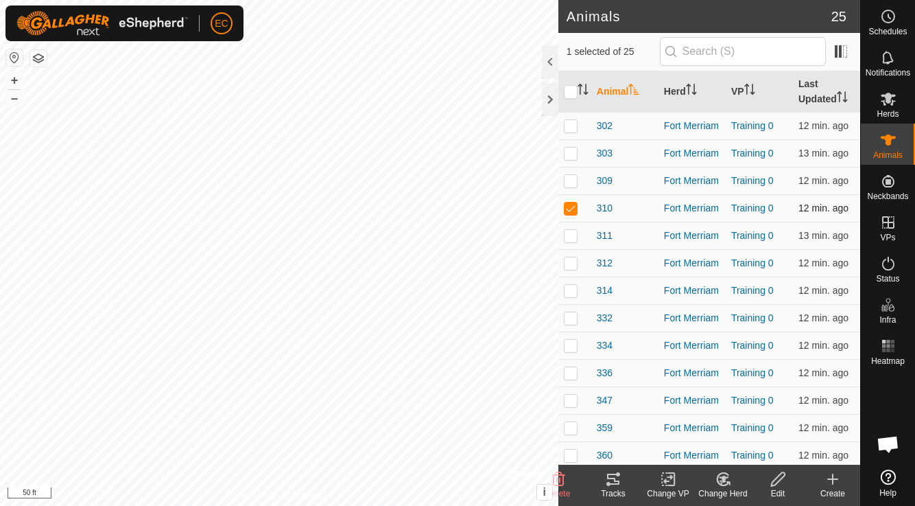
click at [574, 205] on p-checkbox at bounding box center [571, 207] width 14 height 11
click at [615, 480] on icon at bounding box center [613, 479] width 12 height 11
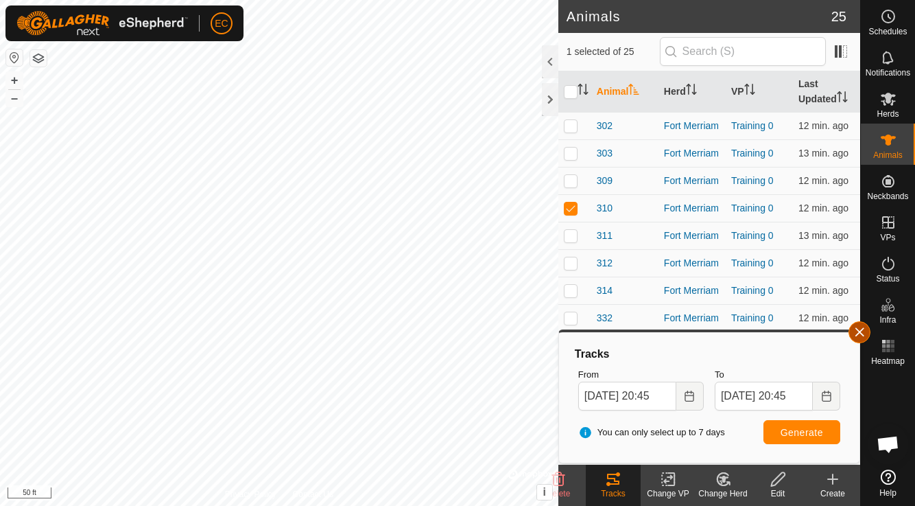
click at [864, 333] on button "button" at bounding box center [860, 332] width 22 height 22
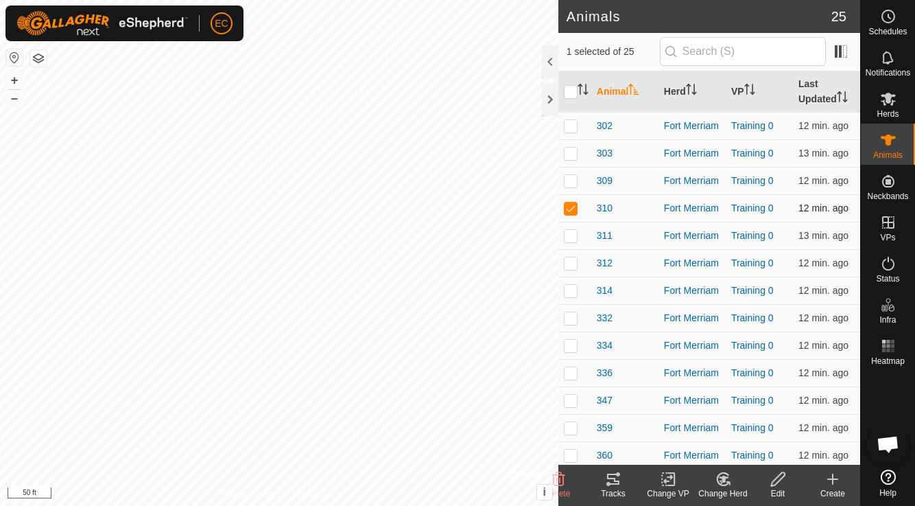
click at [572, 212] on p-checkbox at bounding box center [571, 207] width 14 height 11
checkbox input "false"
click at [572, 234] on p-checkbox at bounding box center [571, 235] width 14 height 11
click at [621, 493] on div "Tracks" at bounding box center [613, 493] width 55 height 12
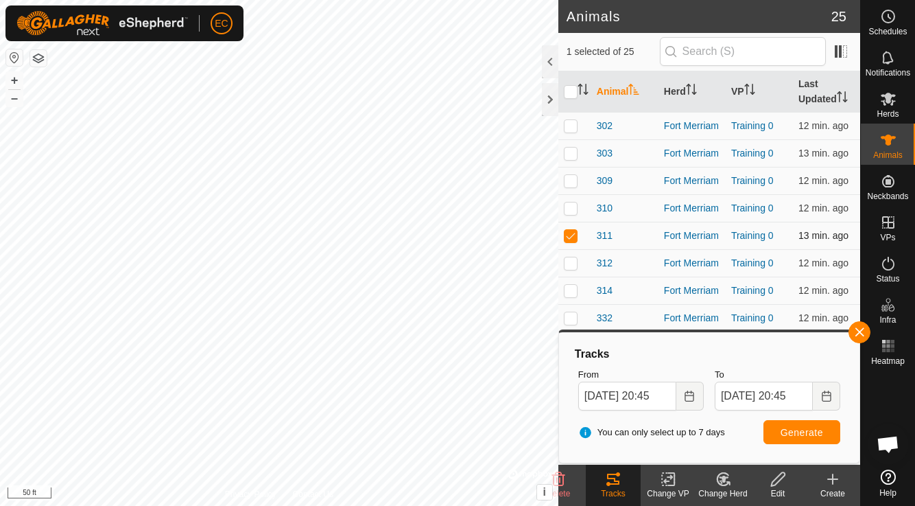
click at [571, 237] on p-checkbox at bounding box center [571, 235] width 14 height 11
checkbox input "false"
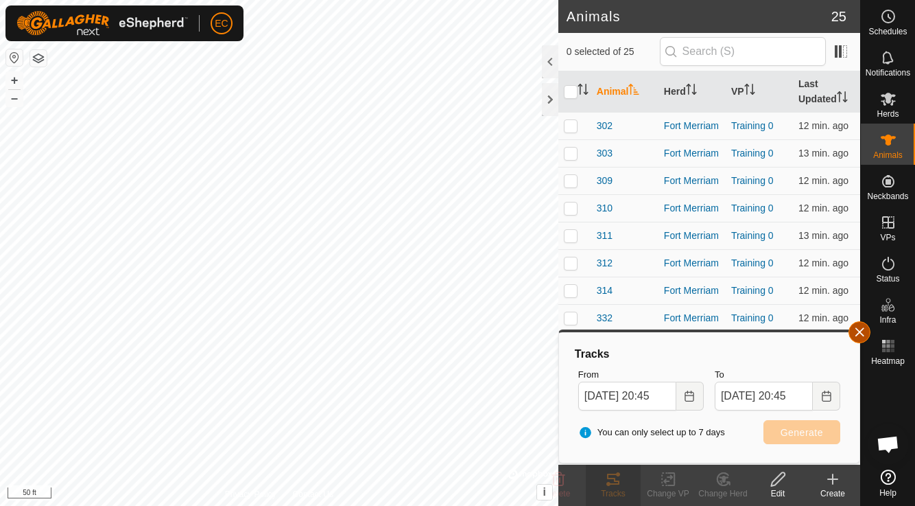
click at [858, 338] on button "button" at bounding box center [860, 332] width 22 height 22
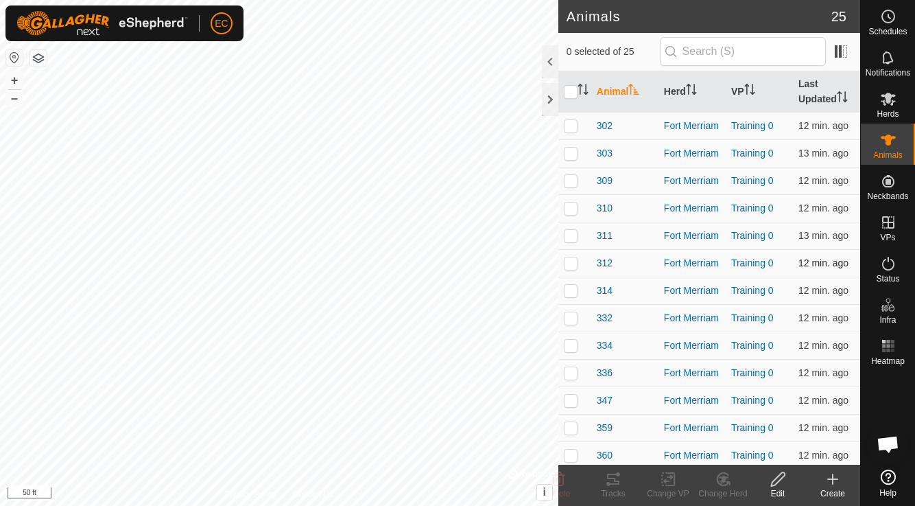
click at [570, 263] on p-checkbox at bounding box center [571, 262] width 14 height 11
click at [616, 484] on icon at bounding box center [613, 479] width 16 height 16
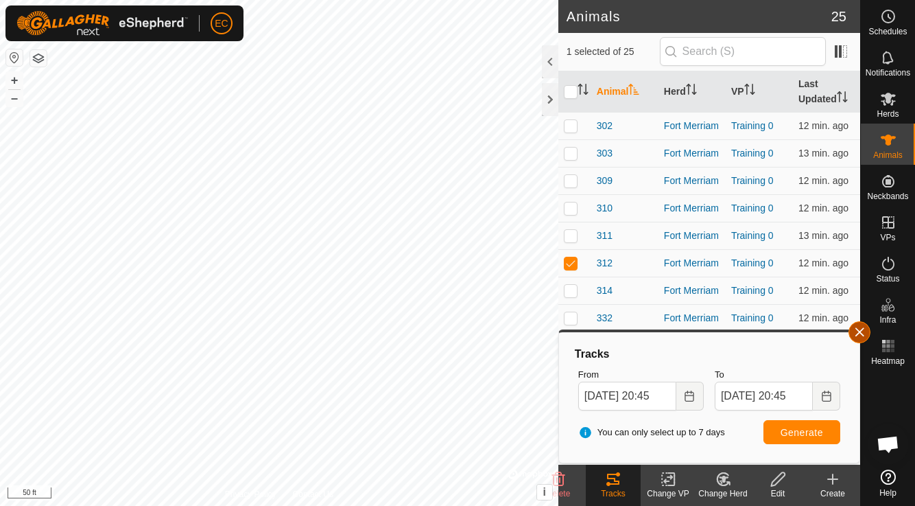
click at [861, 338] on button "button" at bounding box center [860, 332] width 22 height 22
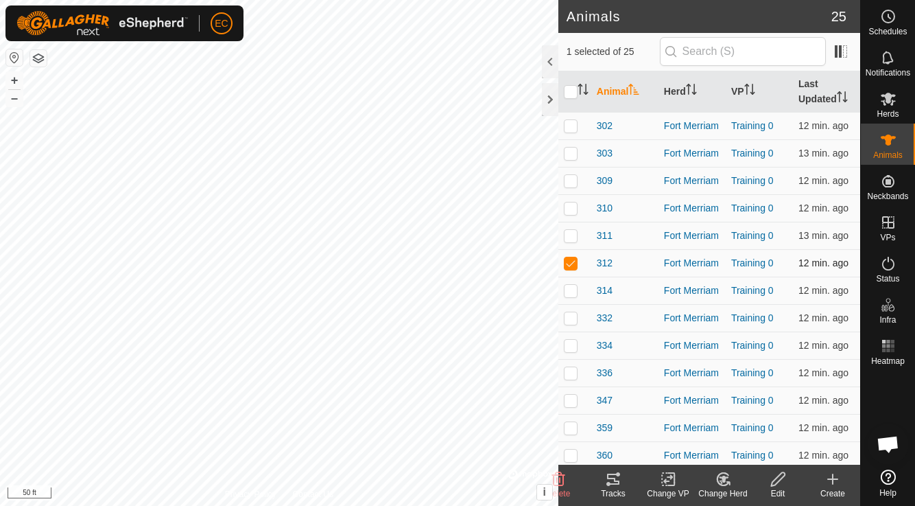
click at [569, 257] on p-checkbox at bounding box center [571, 262] width 14 height 11
checkbox input "false"
click at [569, 291] on p-checkbox at bounding box center [571, 290] width 14 height 11
click at [619, 480] on icon at bounding box center [613, 479] width 16 height 16
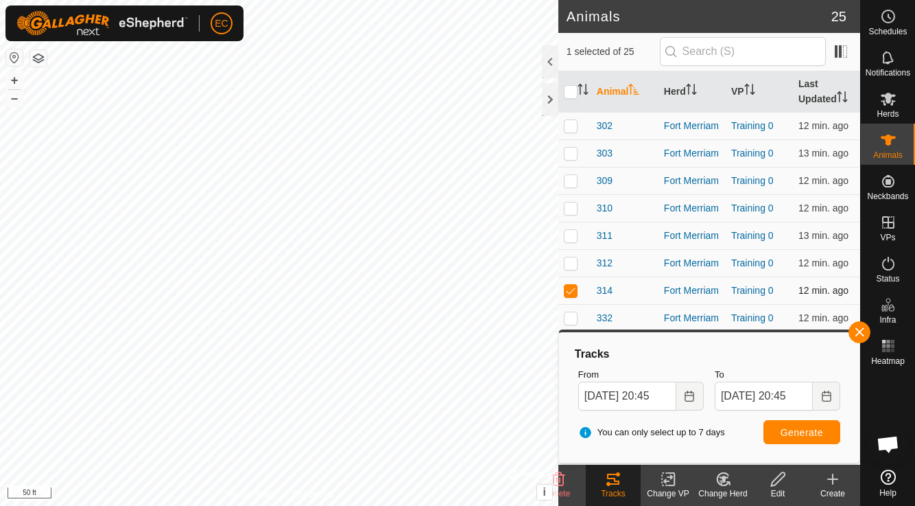
click at [572, 292] on p-checkbox at bounding box center [571, 290] width 14 height 11
checkbox input "false"
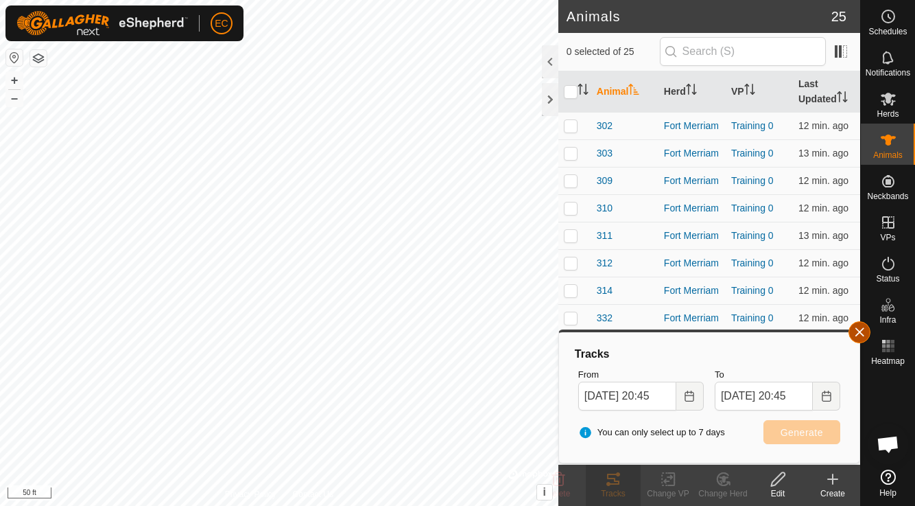
click at [854, 336] on button "button" at bounding box center [860, 332] width 22 height 22
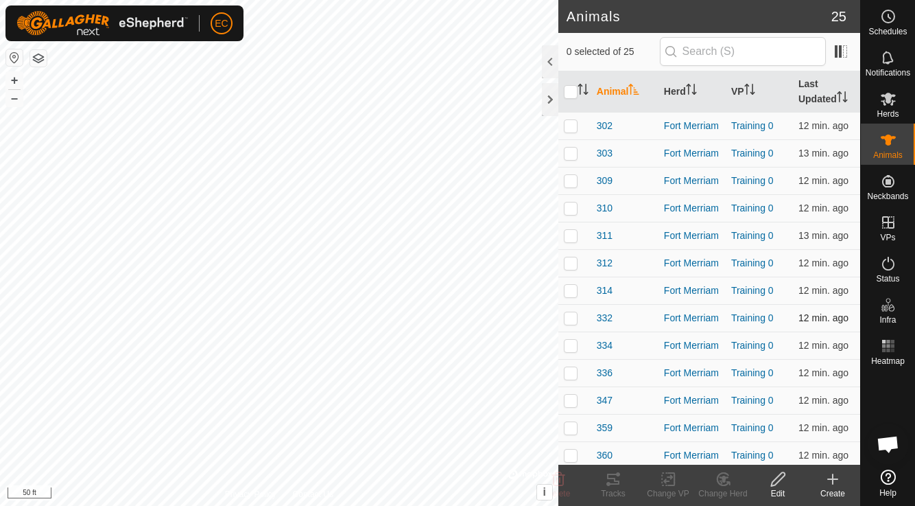
click at [570, 318] on p-checkbox at bounding box center [571, 317] width 14 height 11
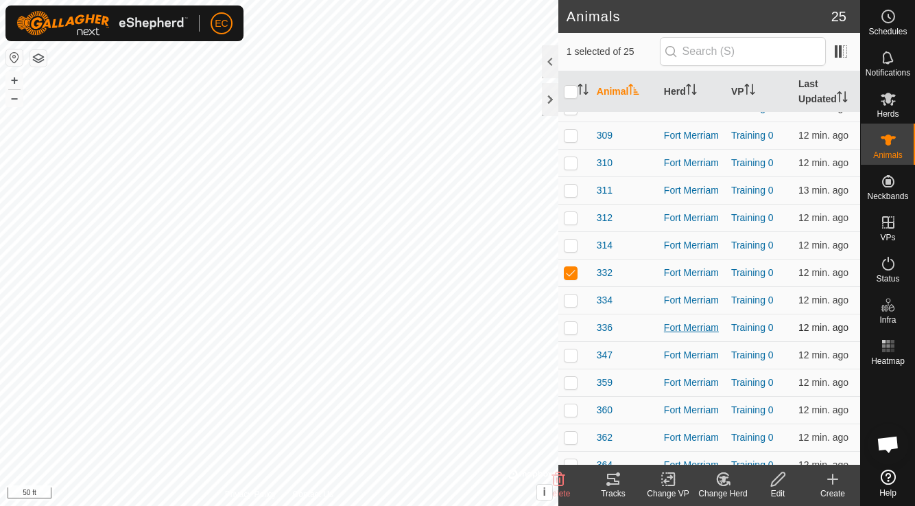
scroll to position [70, 0]
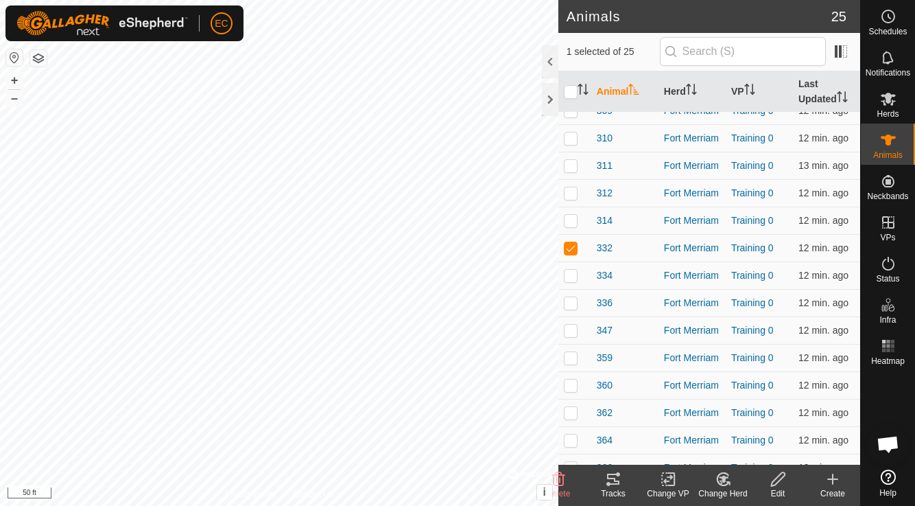
click at [610, 481] on icon at bounding box center [613, 479] width 16 height 16
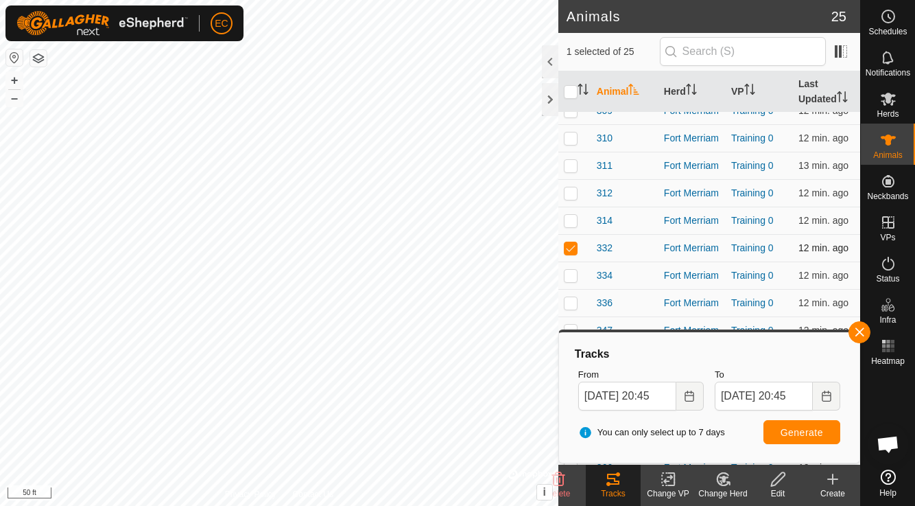
click at [571, 247] on p-checkbox at bounding box center [571, 247] width 14 height 11
checkbox input "false"
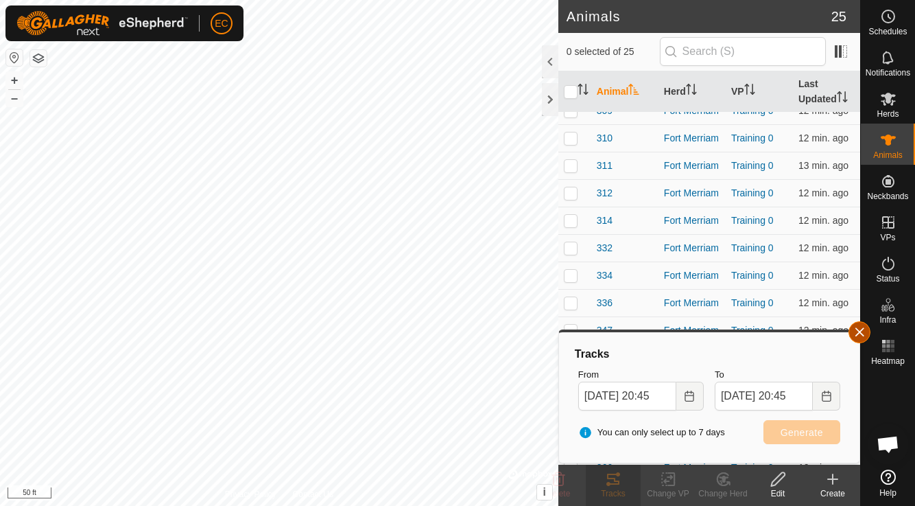
click at [859, 336] on button "button" at bounding box center [860, 332] width 22 height 22
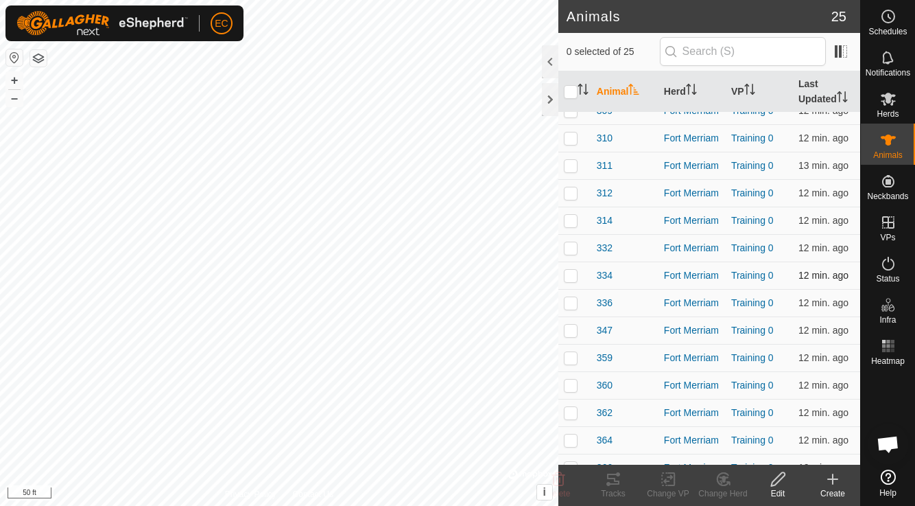
click at [570, 277] on p-checkbox at bounding box center [571, 275] width 14 height 11
click at [619, 480] on icon at bounding box center [613, 479] width 12 height 11
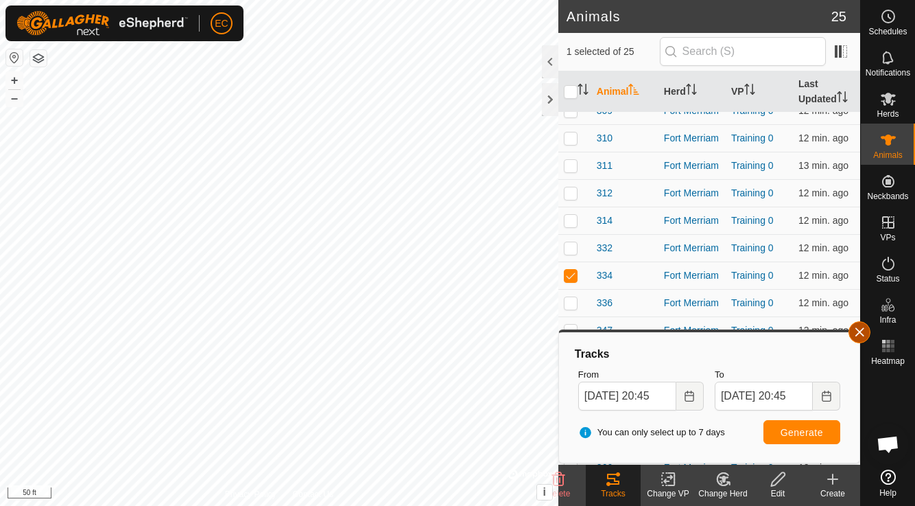
click at [856, 333] on button "button" at bounding box center [860, 332] width 22 height 22
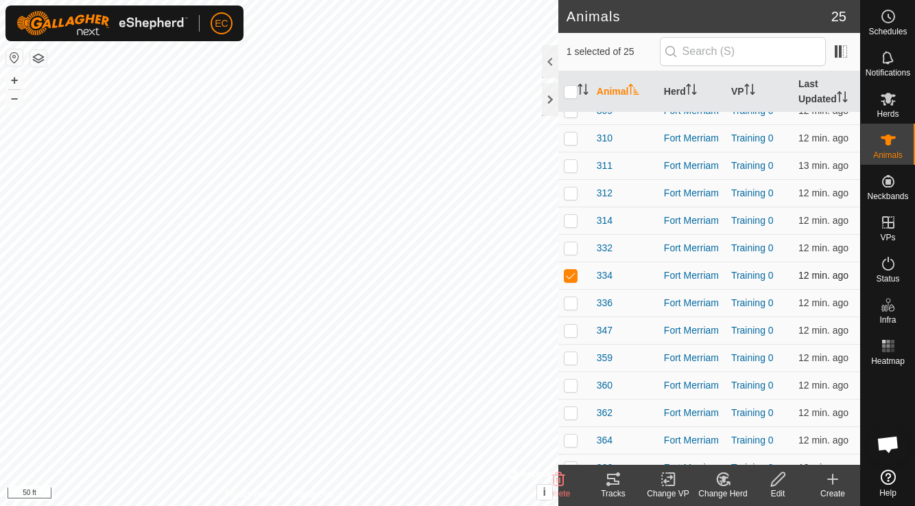
click at [572, 277] on p-checkbox at bounding box center [571, 275] width 14 height 11
checkbox input "false"
click at [572, 306] on p-checkbox at bounding box center [571, 302] width 14 height 11
click at [616, 483] on icon at bounding box center [613, 479] width 12 height 11
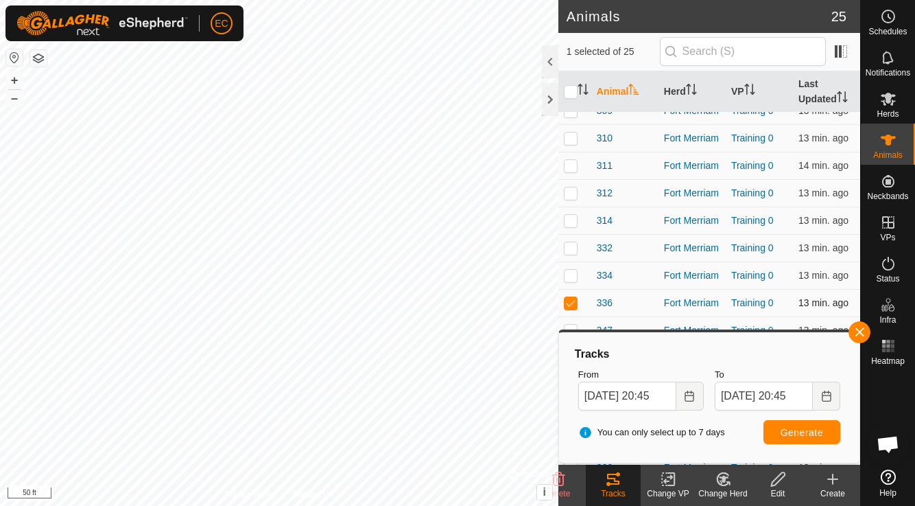
click at [572, 299] on p-checkbox at bounding box center [571, 302] width 14 height 11
checkbox input "false"
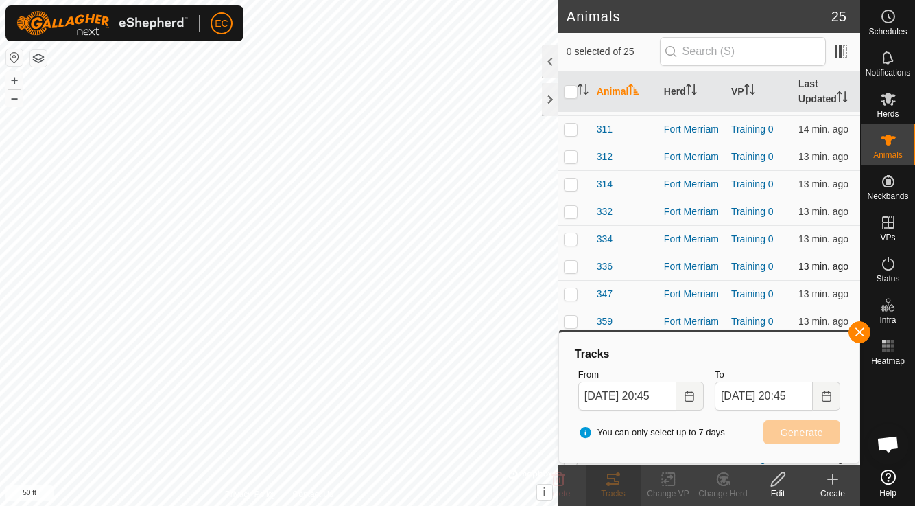
scroll to position [117, 0]
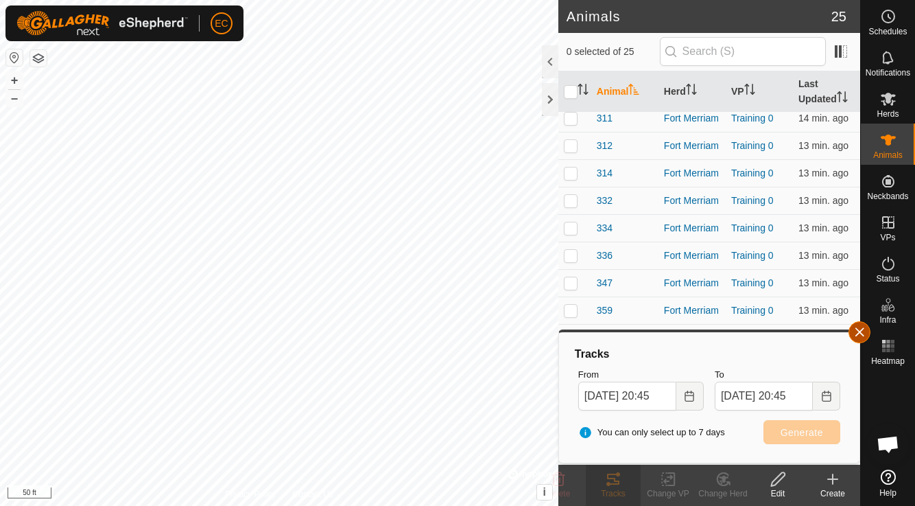
click at [864, 336] on button "button" at bounding box center [860, 332] width 22 height 22
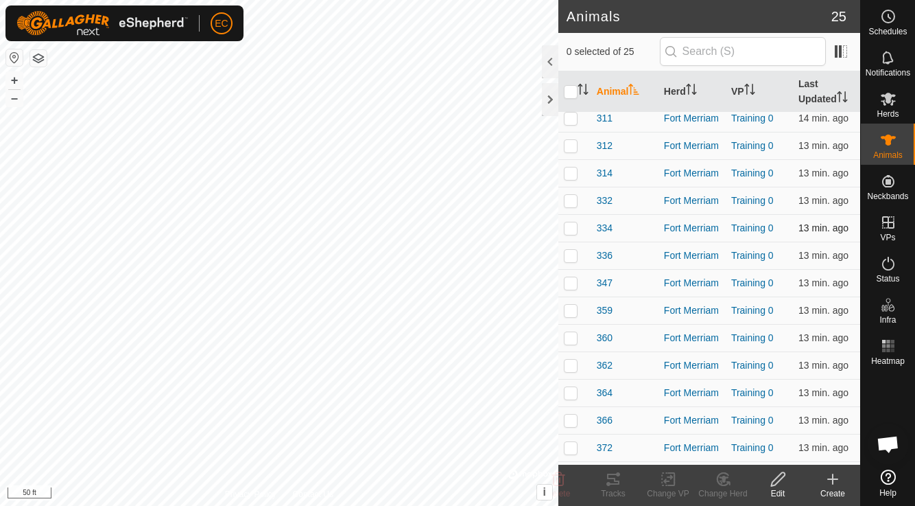
click at [575, 230] on p-checkbox at bounding box center [571, 227] width 14 height 11
click at [612, 481] on icon at bounding box center [613, 479] width 16 height 16
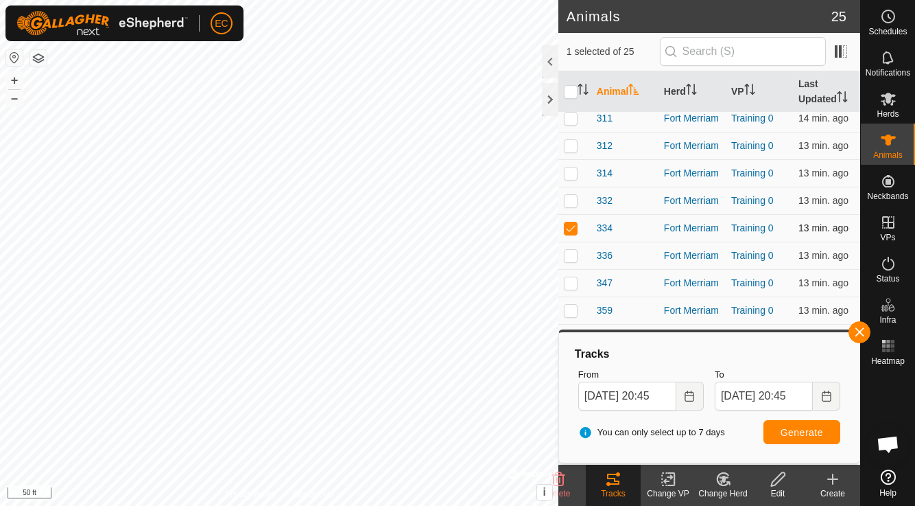
click at [571, 228] on p-checkbox at bounding box center [571, 227] width 14 height 11
checkbox input "false"
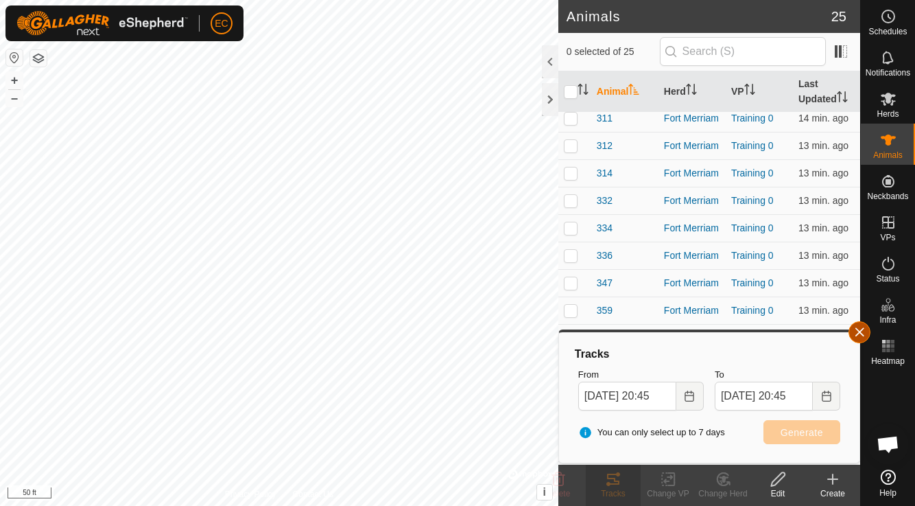
click at [852, 334] on button "button" at bounding box center [860, 332] width 22 height 22
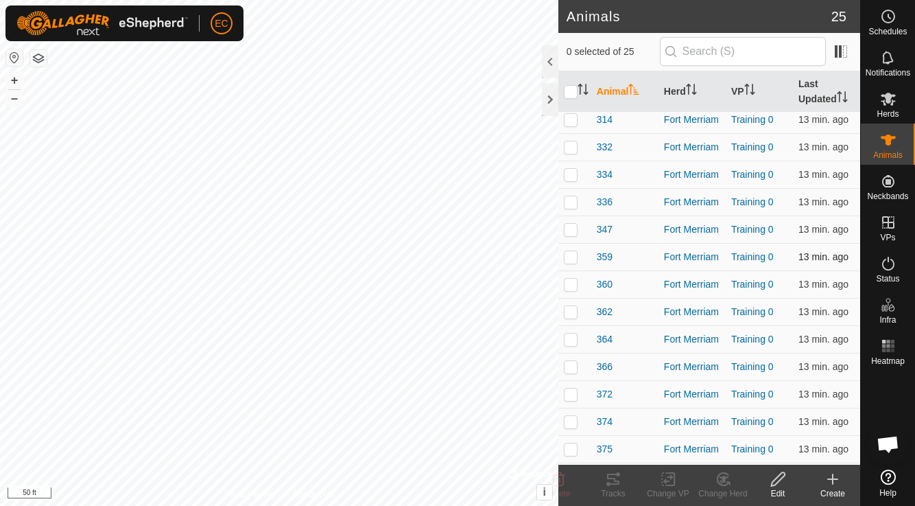
scroll to position [207, 0]
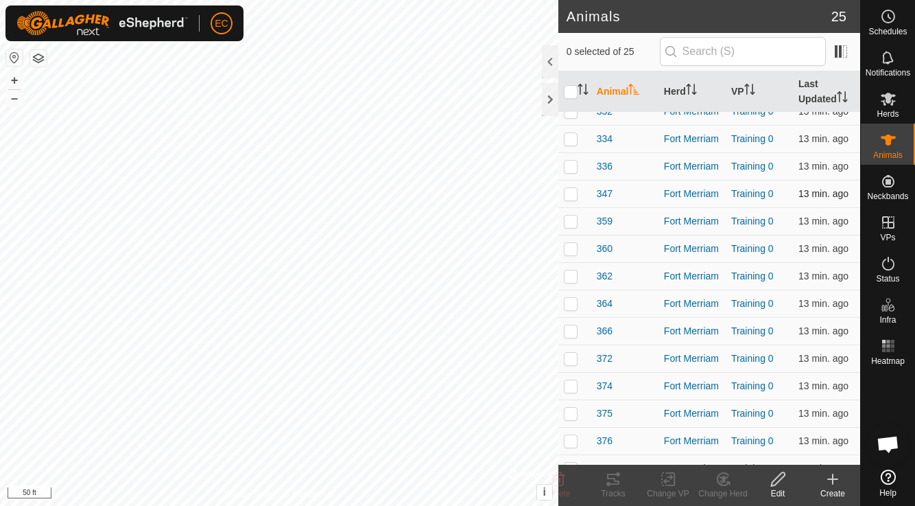
click at [575, 194] on p-checkbox at bounding box center [571, 193] width 14 height 11
click at [609, 478] on icon at bounding box center [613, 479] width 12 height 11
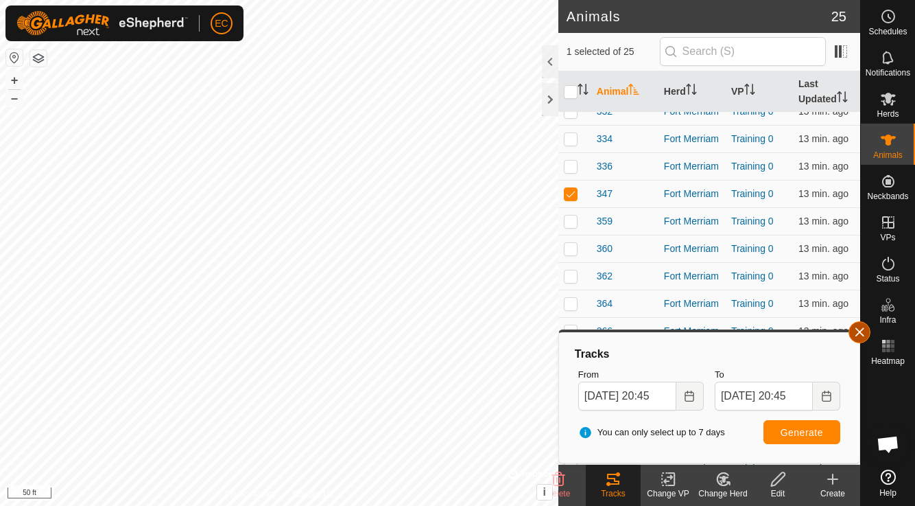
click at [858, 336] on button "button" at bounding box center [860, 332] width 22 height 22
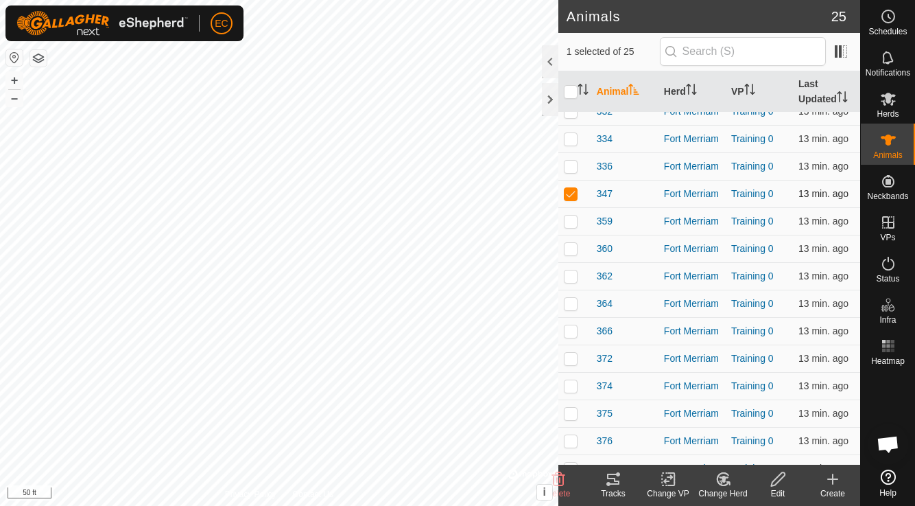
click at [568, 193] on p-checkbox at bounding box center [571, 193] width 14 height 11
checkbox input "false"
click at [568, 224] on p-checkbox at bounding box center [571, 220] width 14 height 11
click at [614, 488] on div "Tracks" at bounding box center [613, 493] width 55 height 12
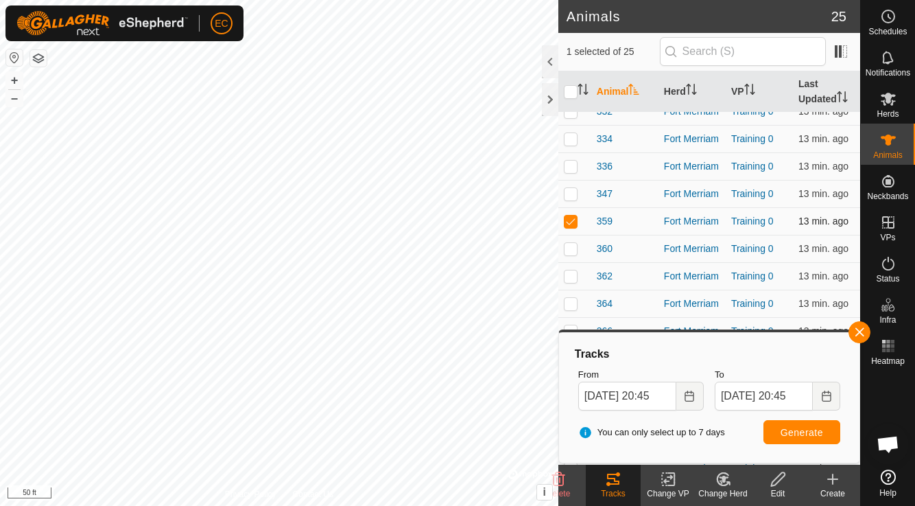
click at [574, 220] on p-checkbox at bounding box center [571, 220] width 14 height 11
checkbox input "false"
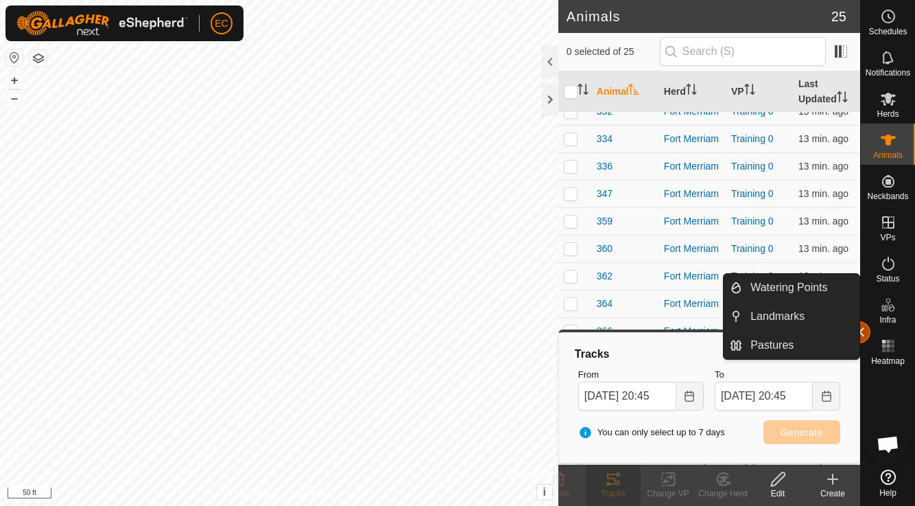
click at [869, 331] on button "button" at bounding box center [860, 332] width 22 height 22
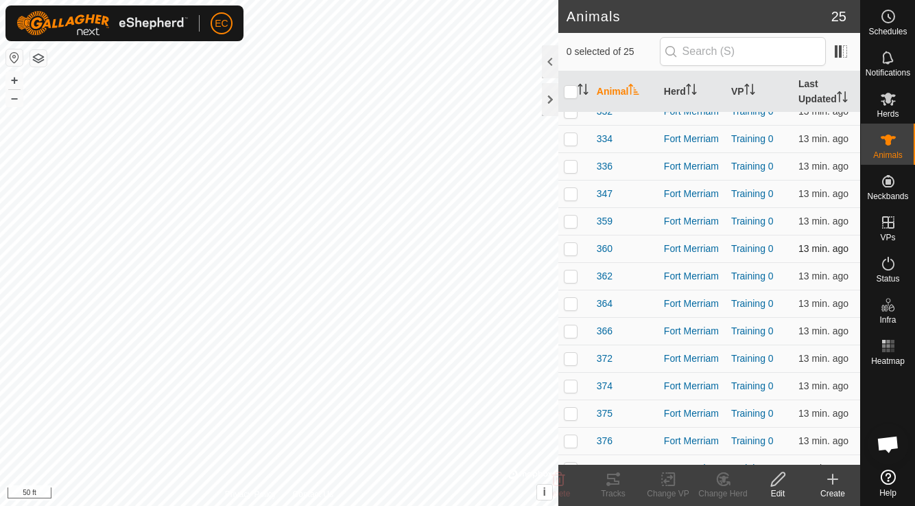
click at [571, 250] on p-checkbox at bounding box center [571, 248] width 14 height 11
click at [611, 477] on icon at bounding box center [613, 479] width 16 height 16
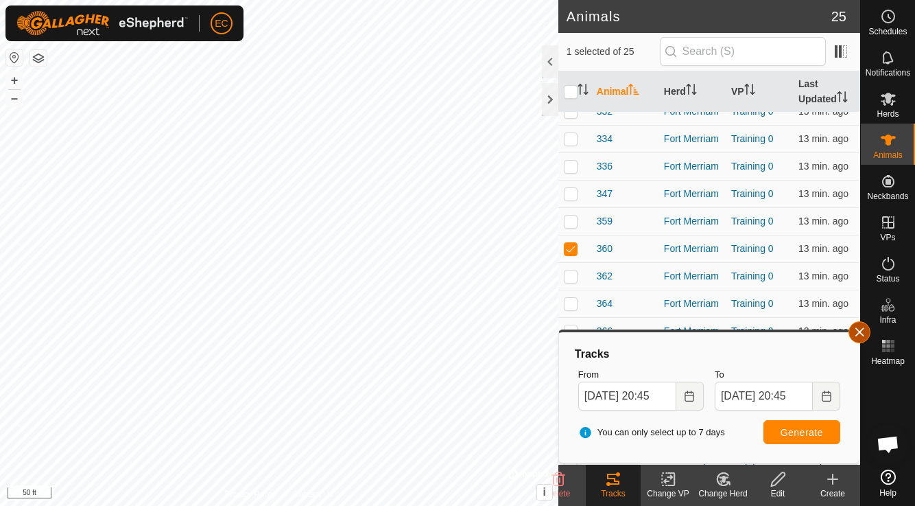
click at [863, 338] on button "button" at bounding box center [860, 332] width 22 height 22
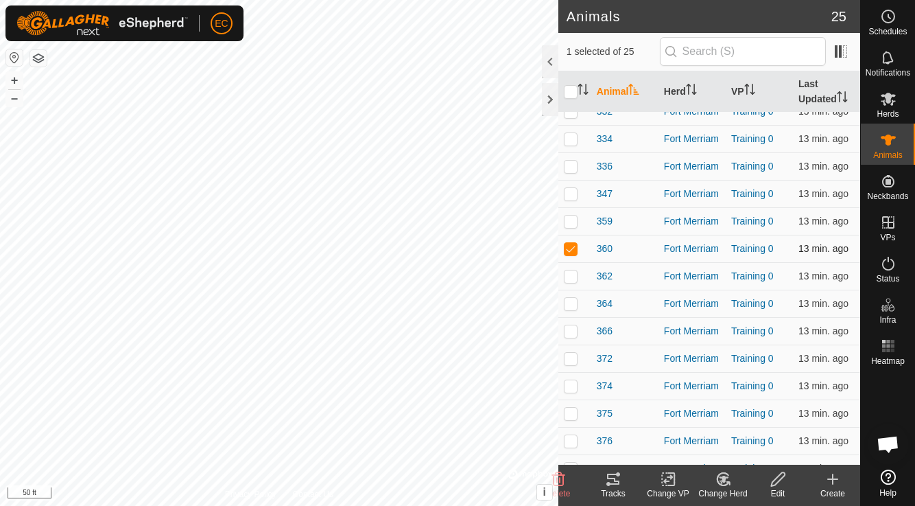
click at [567, 249] on p-checkbox at bounding box center [571, 248] width 14 height 11
checkbox input "false"
click at [567, 279] on p-checkbox at bounding box center [571, 275] width 14 height 11
click at [611, 482] on icon at bounding box center [613, 479] width 16 height 16
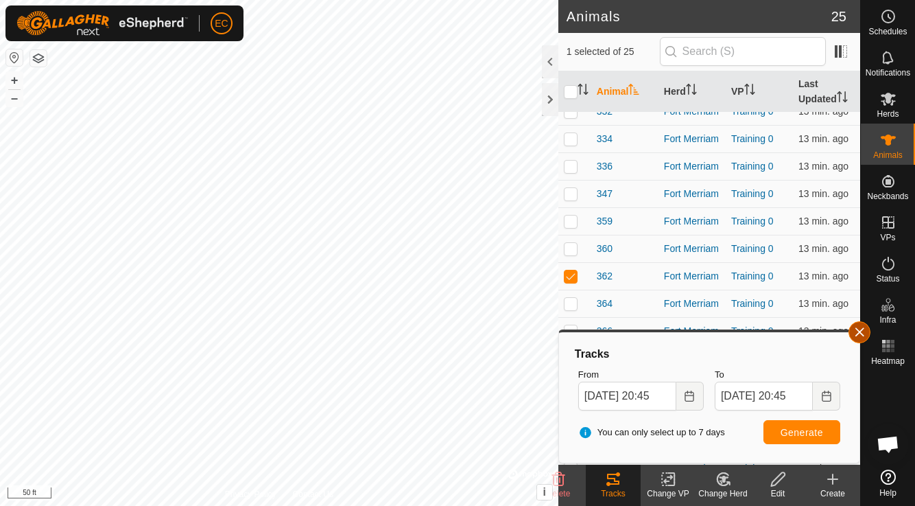
click at [860, 334] on button "button" at bounding box center [860, 332] width 22 height 22
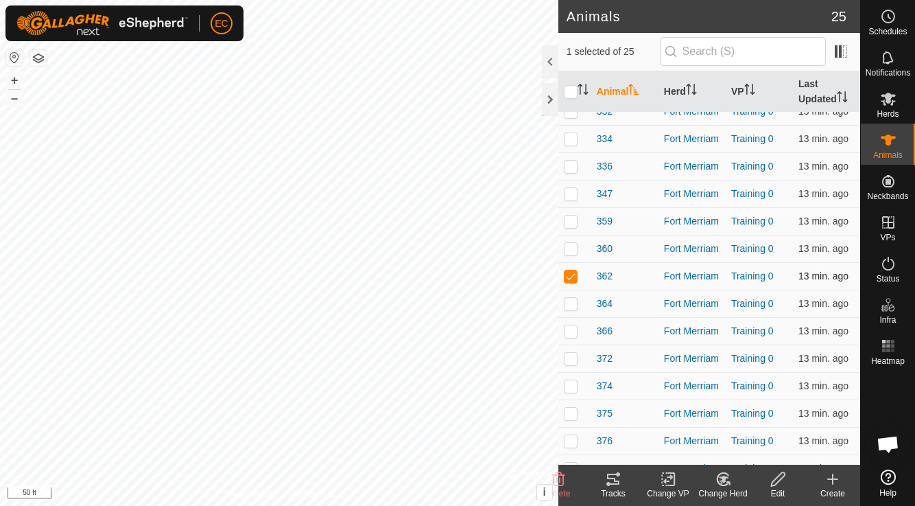
click at [572, 270] on p-checkbox at bounding box center [571, 275] width 14 height 11
checkbox input "false"
click at [572, 304] on p-checkbox at bounding box center [571, 303] width 14 height 11
click at [615, 489] on div "Tracks" at bounding box center [613, 493] width 55 height 12
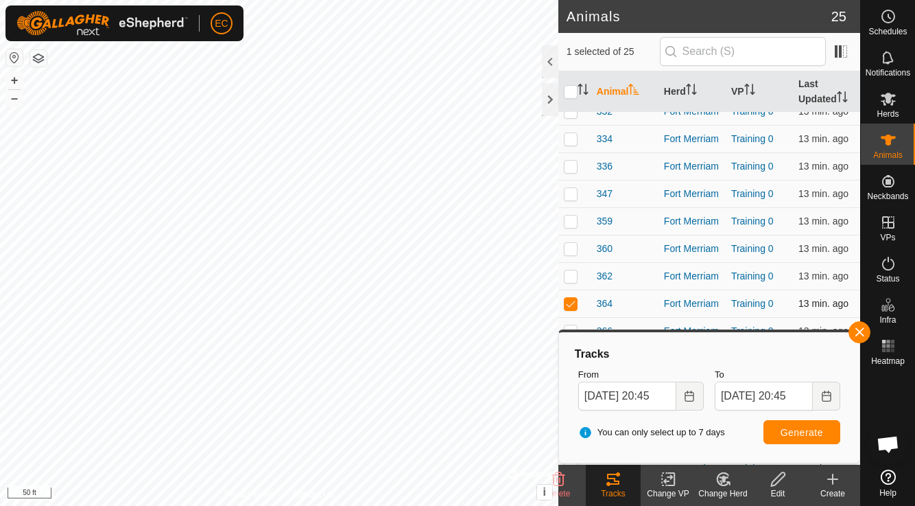
click at [572, 302] on p-checkbox at bounding box center [571, 303] width 14 height 11
checkbox input "false"
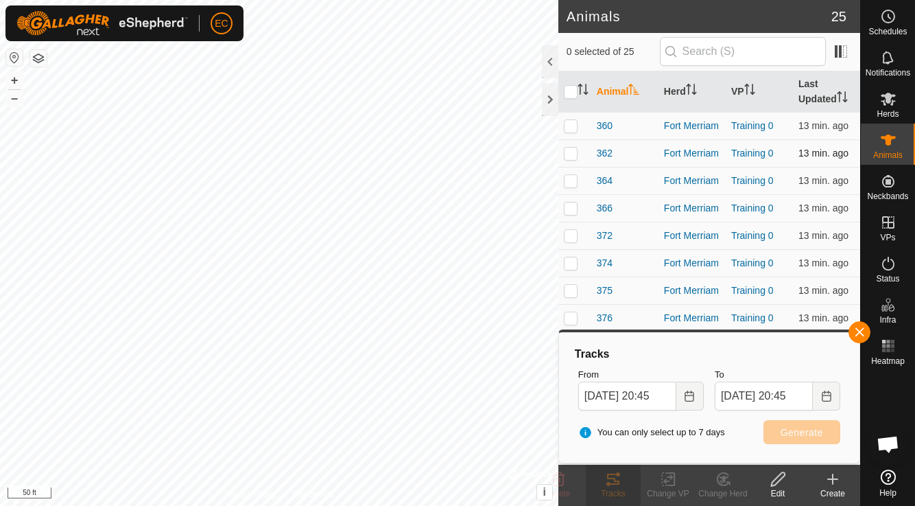
scroll to position [334, 0]
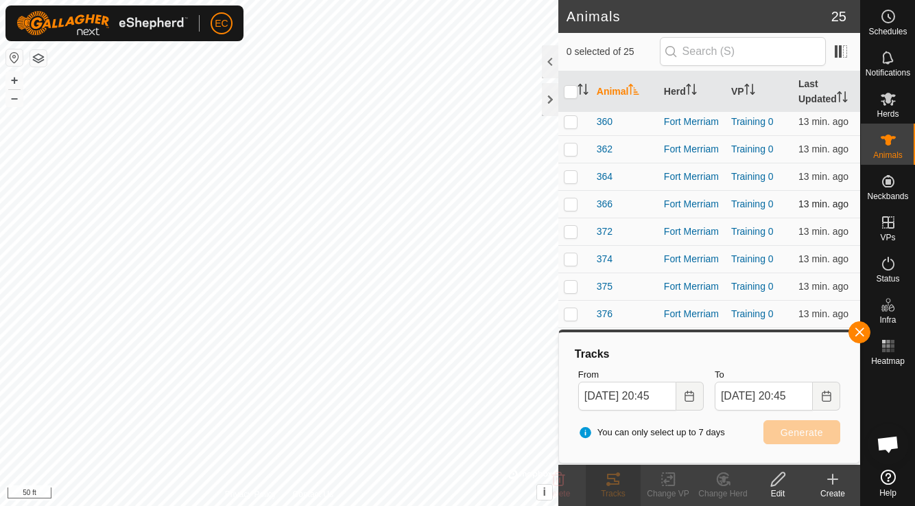
click at [571, 205] on p-checkbox at bounding box center [571, 203] width 14 height 11
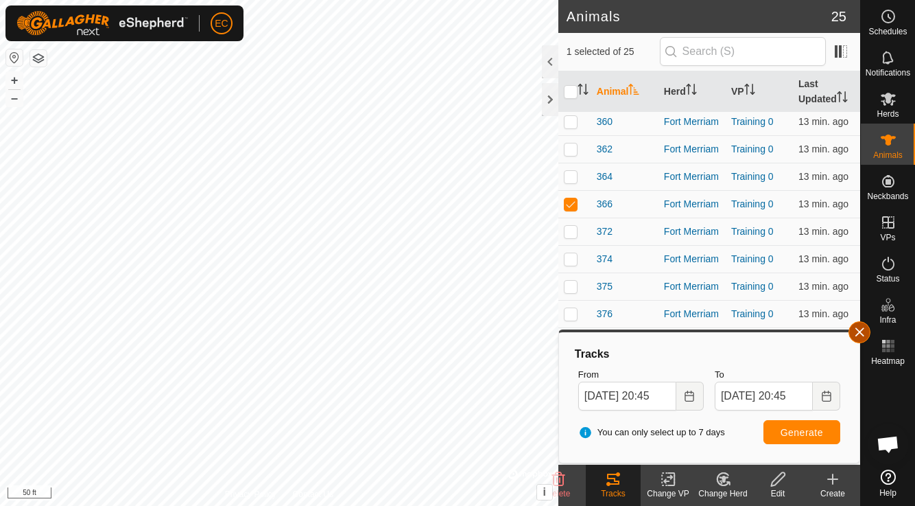
click at [860, 334] on button "button" at bounding box center [860, 332] width 22 height 22
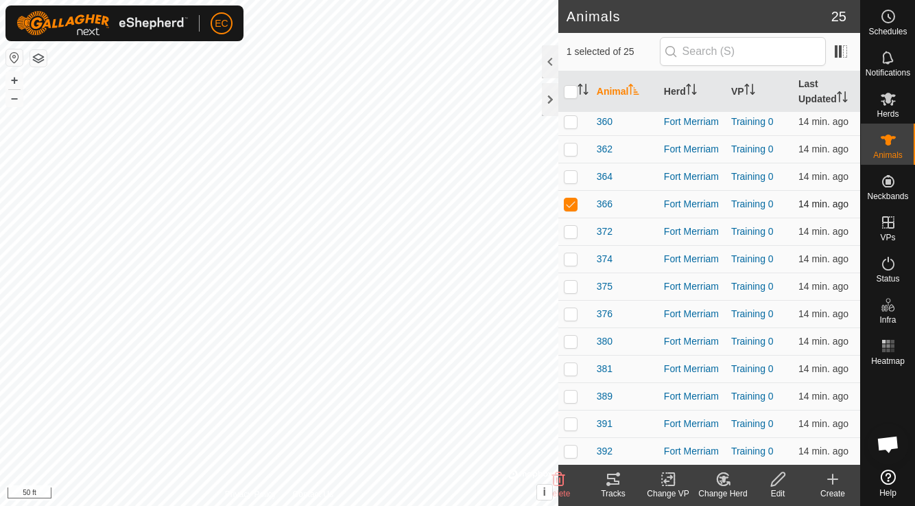
click at [570, 202] on p-checkbox at bounding box center [571, 203] width 14 height 11
click at [614, 478] on icon at bounding box center [613, 479] width 12 height 11
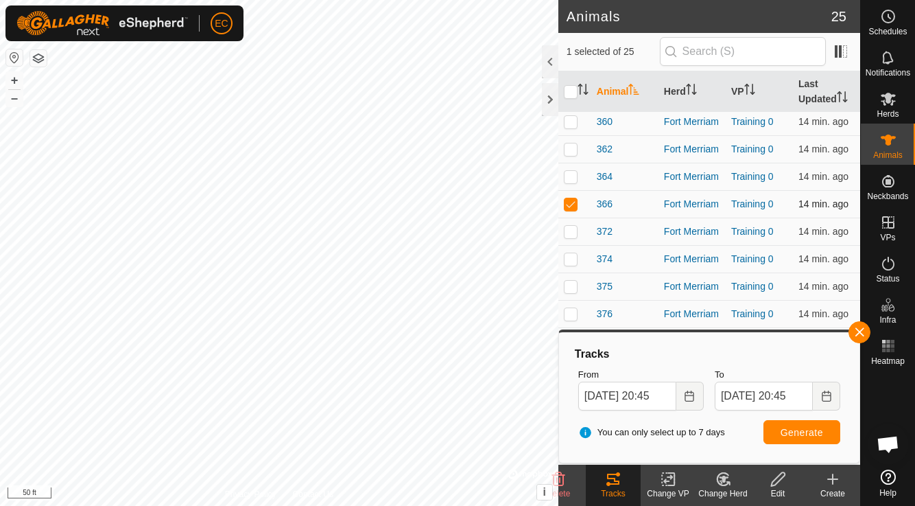
click at [567, 204] on p-checkbox at bounding box center [571, 203] width 14 height 11
checkbox input "false"
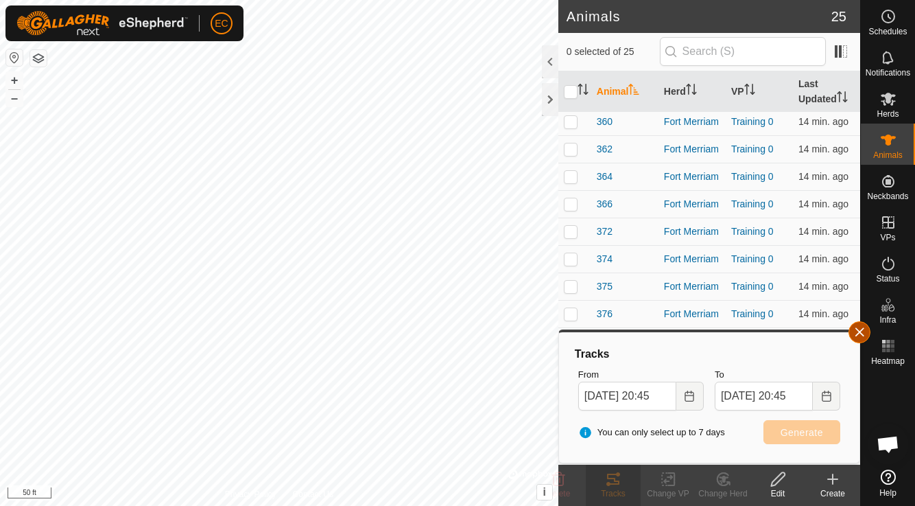
click at [854, 336] on button "button" at bounding box center [860, 332] width 22 height 22
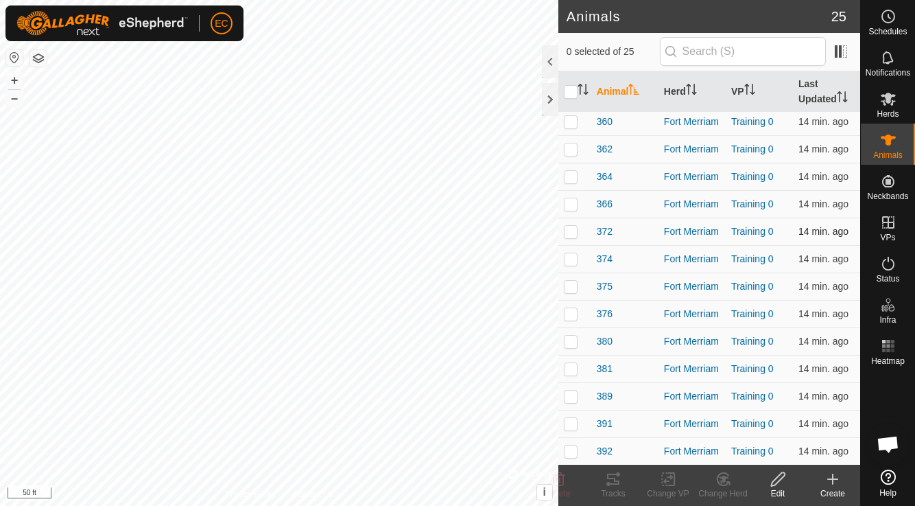
click at [569, 226] on p-checkbox at bounding box center [571, 231] width 14 height 11
click at [619, 487] on div "Tracks" at bounding box center [613, 485] width 55 height 41
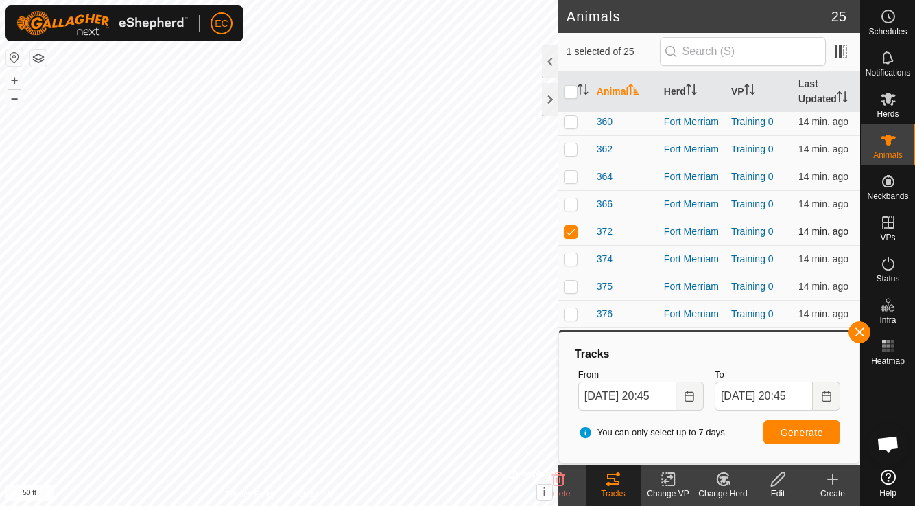
click at [572, 232] on p-checkbox at bounding box center [571, 231] width 14 height 11
checkbox input "false"
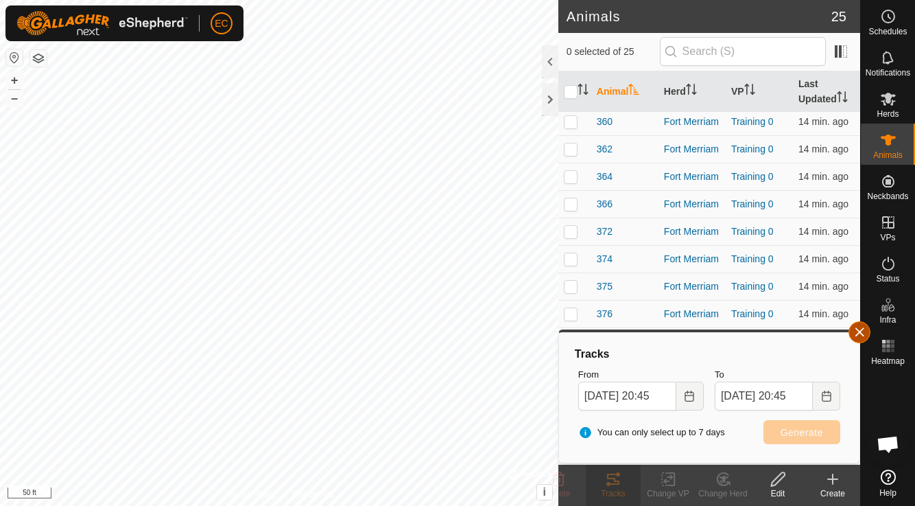
click at [855, 336] on button "button" at bounding box center [860, 332] width 22 height 22
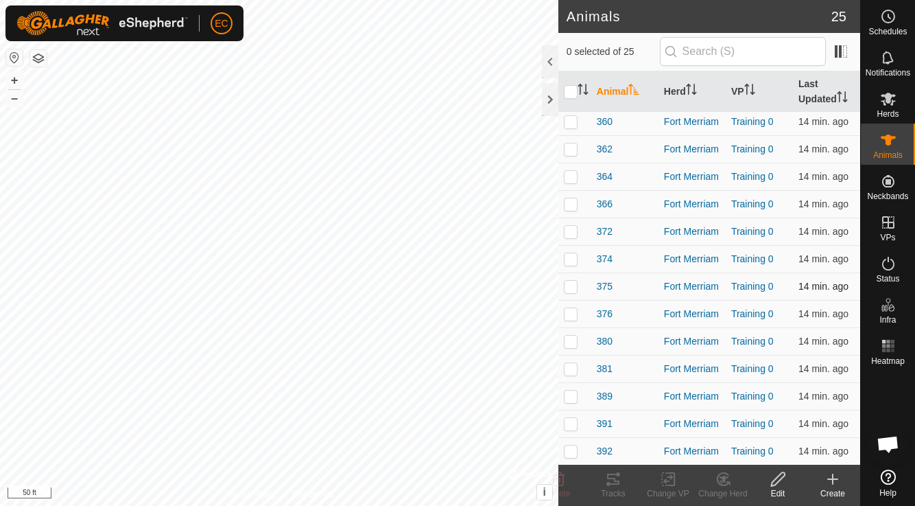
click at [570, 292] on td at bounding box center [575, 285] width 33 height 27
click at [616, 482] on icon at bounding box center [613, 479] width 16 height 16
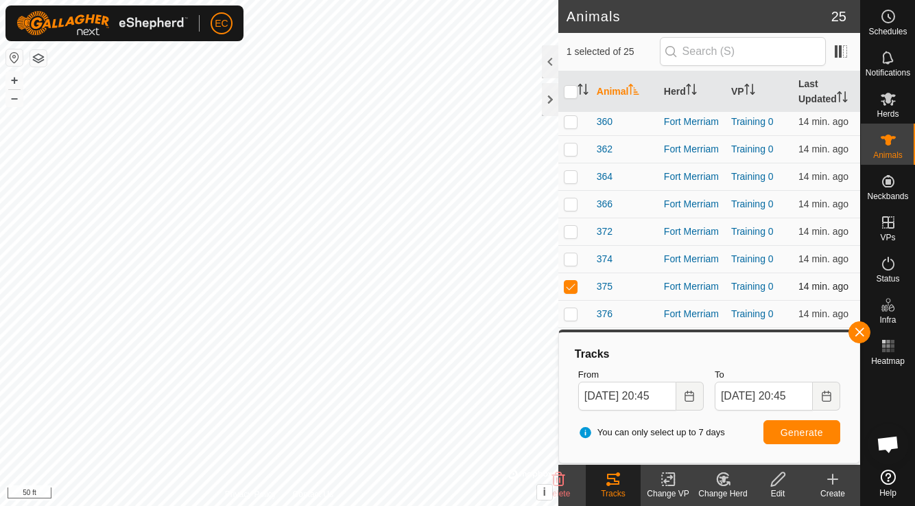
click at [572, 285] on p-checkbox at bounding box center [571, 286] width 14 height 11
checkbox input "false"
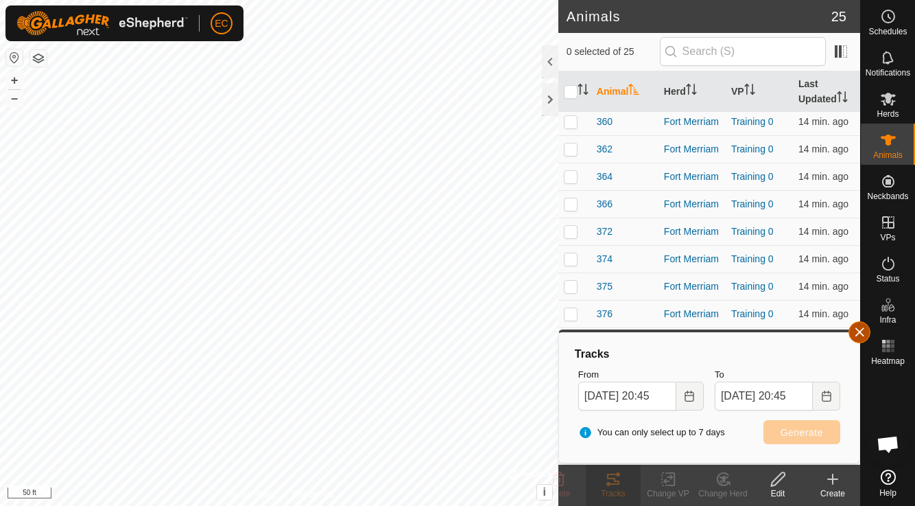
click at [858, 335] on button "button" at bounding box center [860, 332] width 22 height 22
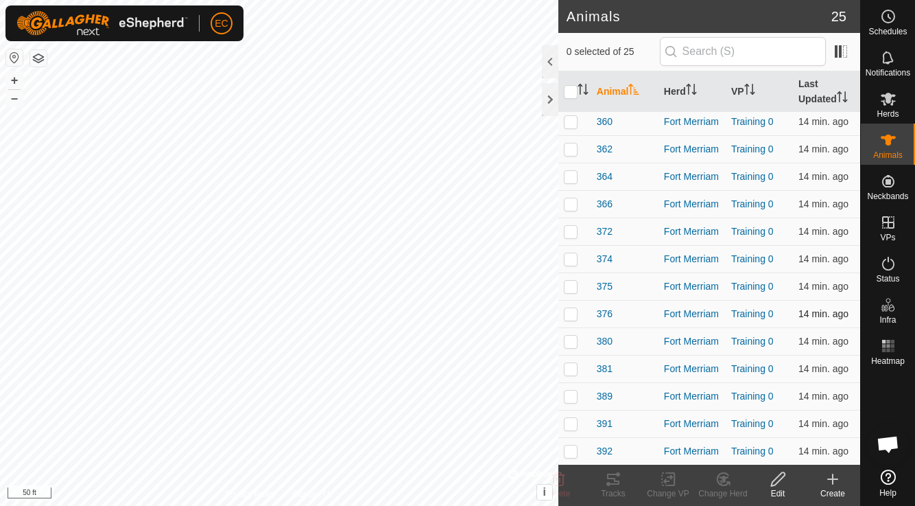
click at [570, 314] on p-checkbox at bounding box center [571, 313] width 14 height 11
click at [611, 485] on icon at bounding box center [613, 479] width 16 height 16
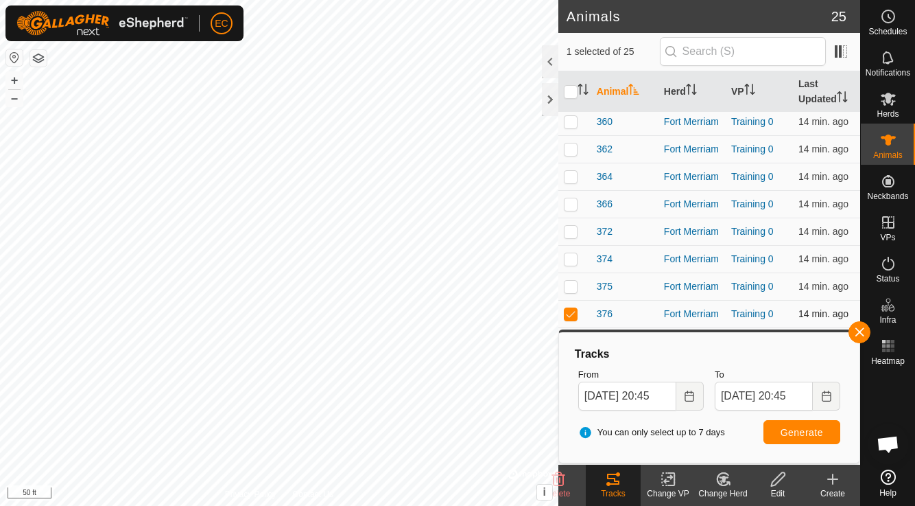
click at [572, 316] on p-checkbox at bounding box center [571, 313] width 14 height 11
checkbox input "false"
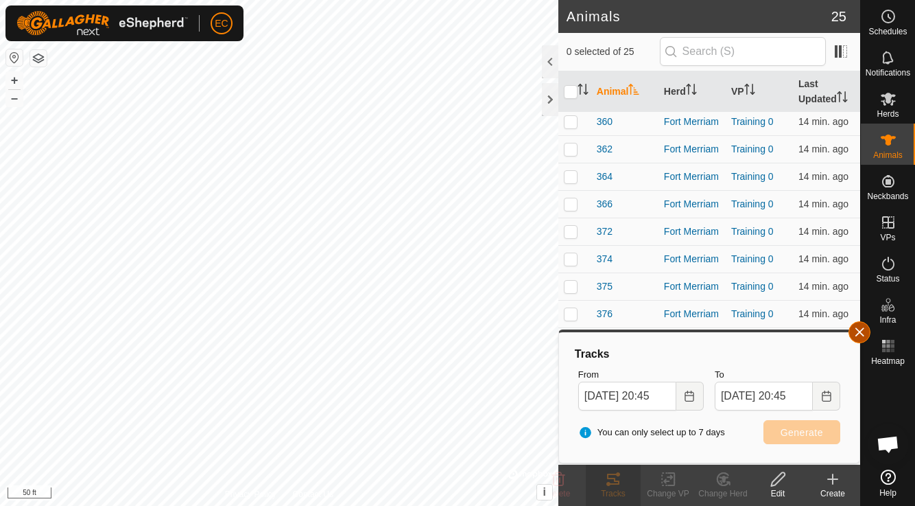
click at [861, 330] on button "button" at bounding box center [860, 332] width 22 height 22
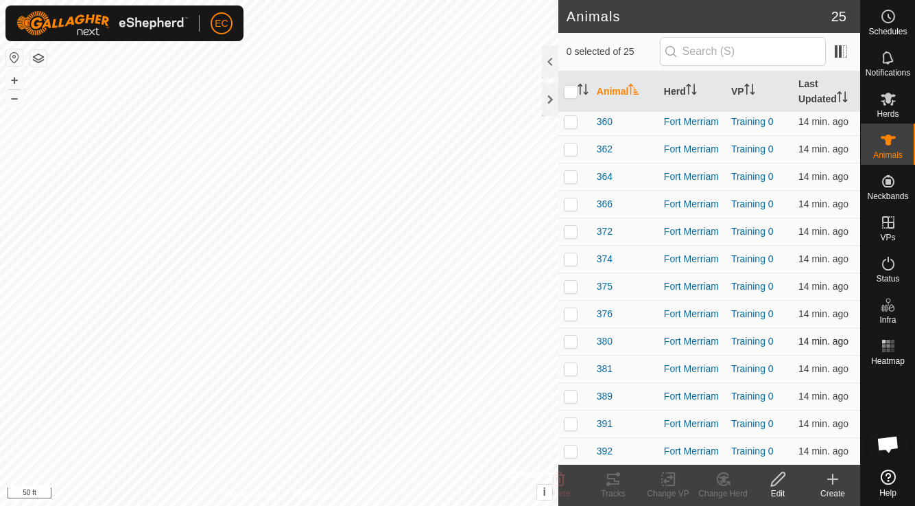
click at [571, 338] on p-checkbox at bounding box center [571, 341] width 14 height 11
click at [616, 491] on div "Tracks" at bounding box center [613, 493] width 55 height 12
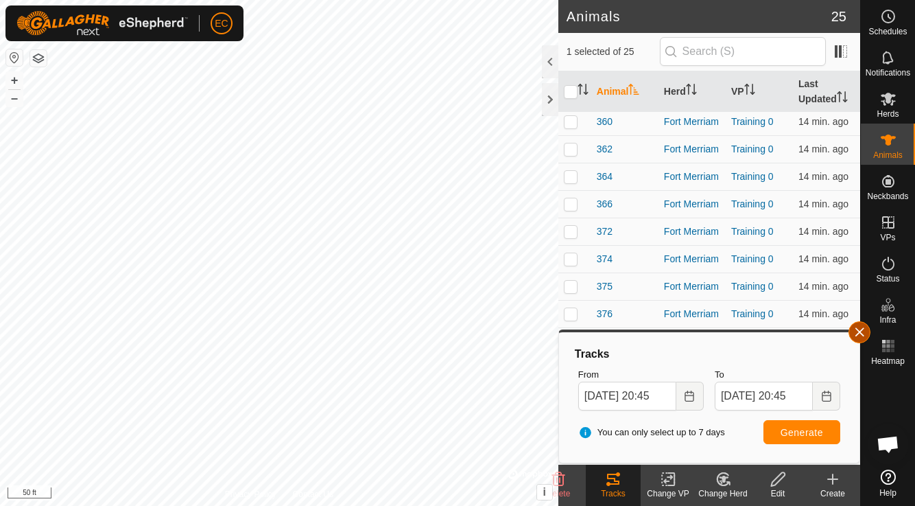
click at [852, 336] on button "button" at bounding box center [860, 332] width 22 height 22
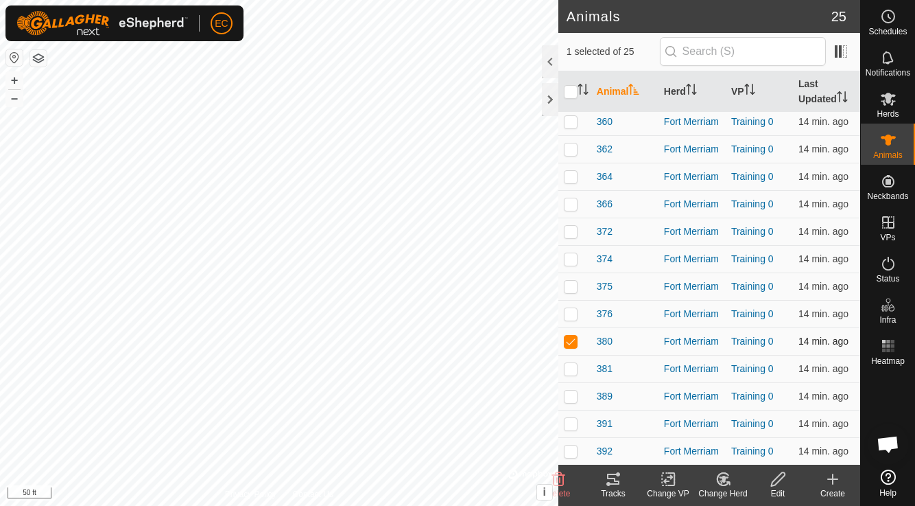
click at [569, 343] on p-checkbox at bounding box center [571, 341] width 14 height 11
checkbox input "false"
click at [573, 369] on p-checkbox at bounding box center [571, 368] width 14 height 11
click at [609, 483] on icon at bounding box center [613, 479] width 12 height 11
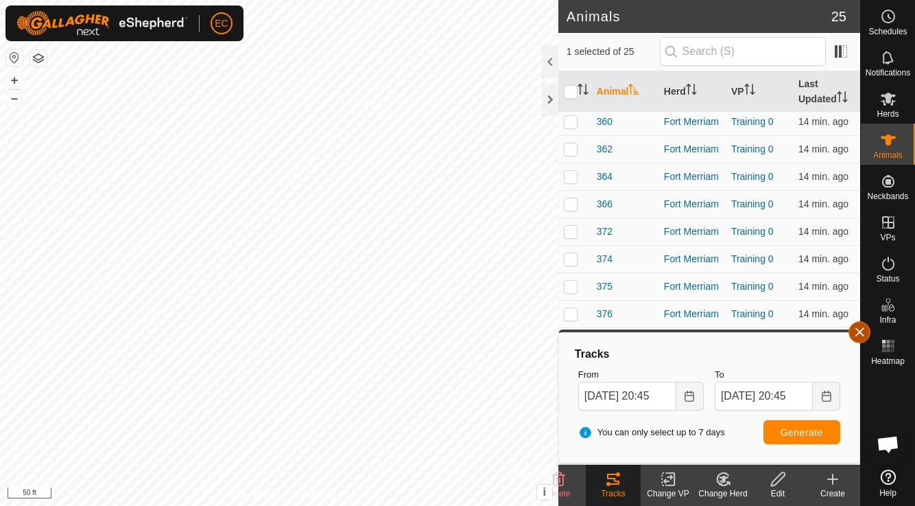
click at [858, 336] on button "button" at bounding box center [860, 332] width 22 height 22
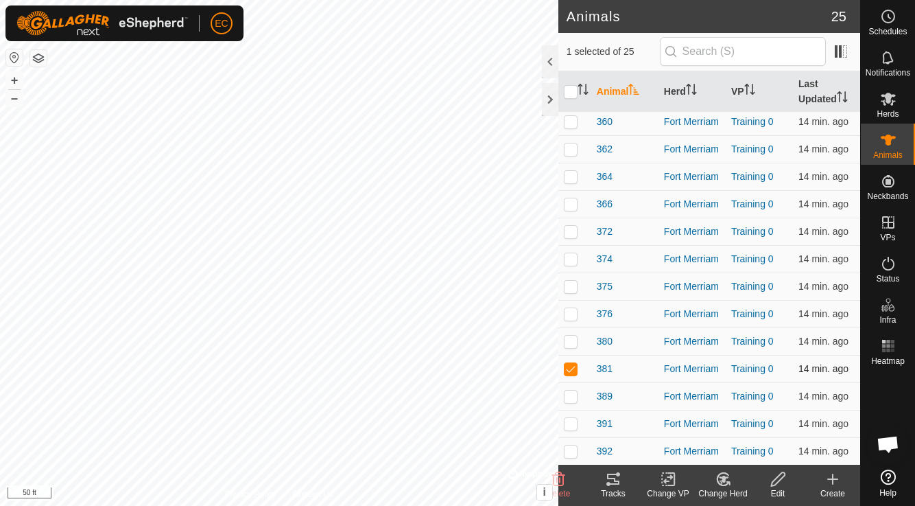
click at [572, 366] on p-checkbox at bounding box center [571, 368] width 14 height 11
checkbox input "false"
click at [572, 397] on p-checkbox at bounding box center [571, 395] width 14 height 11
click at [607, 490] on div "Tracks" at bounding box center [613, 493] width 55 height 12
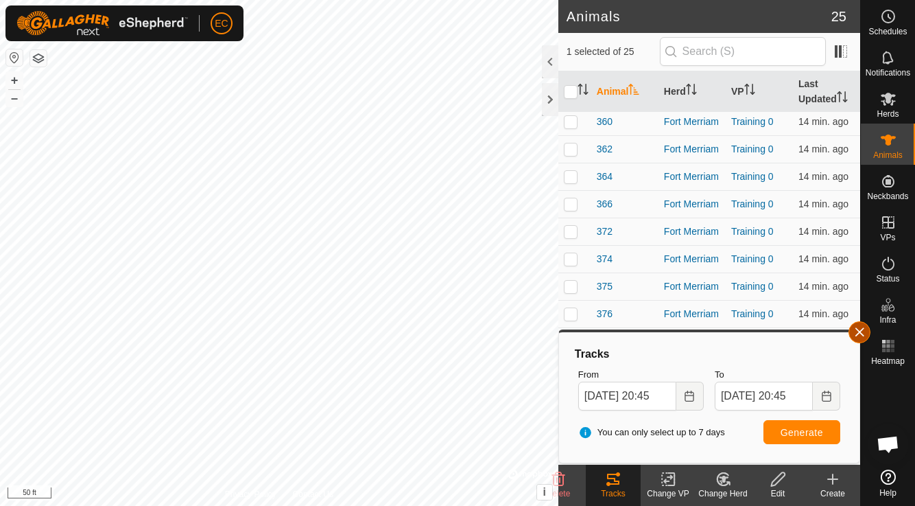
click at [863, 335] on button "button" at bounding box center [860, 332] width 22 height 22
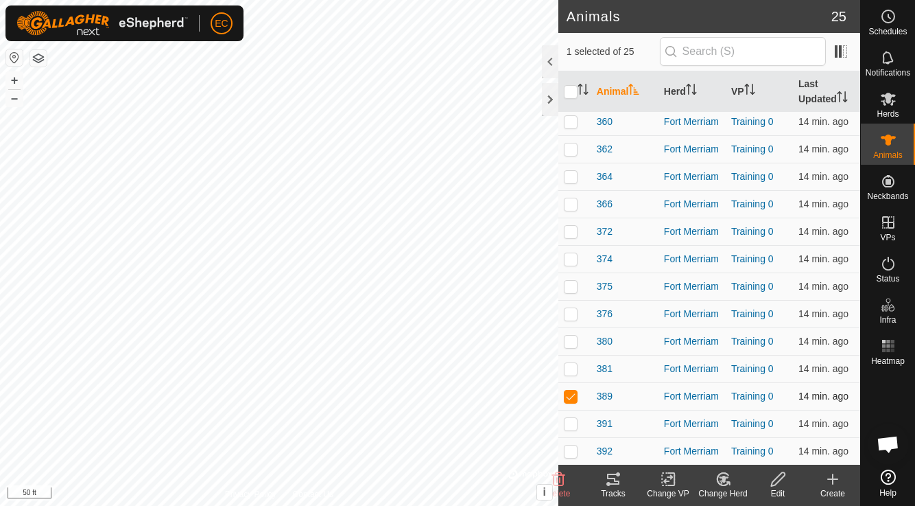
click at [579, 395] on td at bounding box center [575, 395] width 33 height 27
checkbox input "false"
click at [572, 424] on p-checkbox at bounding box center [571, 423] width 14 height 11
click at [614, 479] on icon at bounding box center [613, 479] width 12 height 11
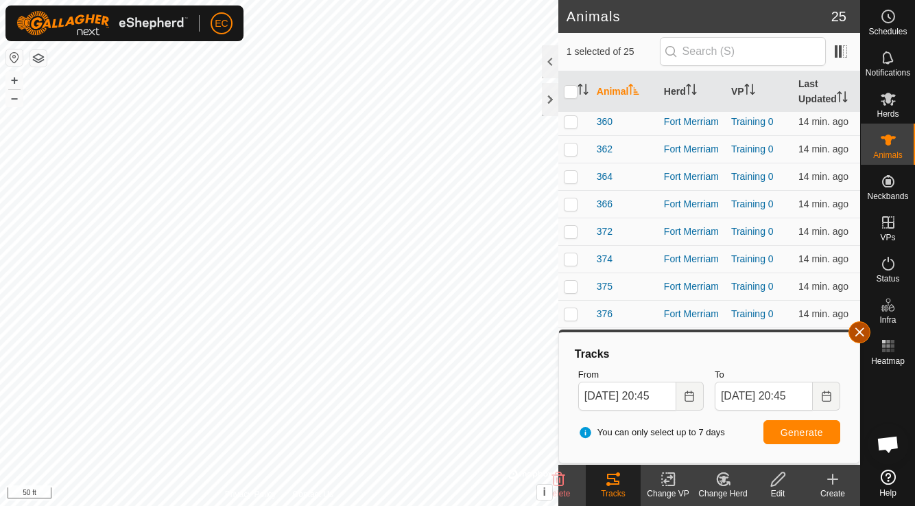
click at [854, 338] on button "button" at bounding box center [860, 332] width 22 height 22
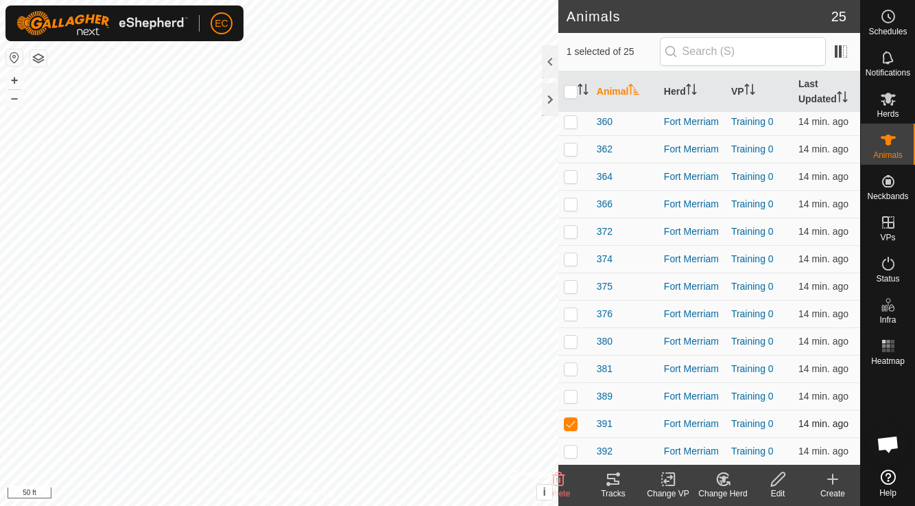
click at [571, 423] on p-checkbox at bounding box center [571, 423] width 14 height 11
checkbox input "false"
click at [571, 445] on p-checkbox at bounding box center [571, 450] width 14 height 11
checkbox input "true"
click at [614, 480] on icon at bounding box center [613, 479] width 16 height 16
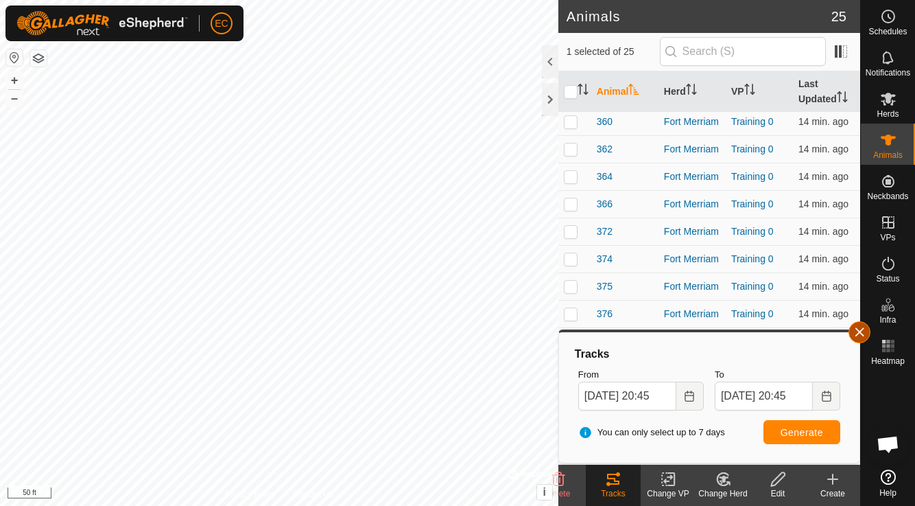
click at [866, 331] on button "button" at bounding box center [860, 332] width 22 height 22
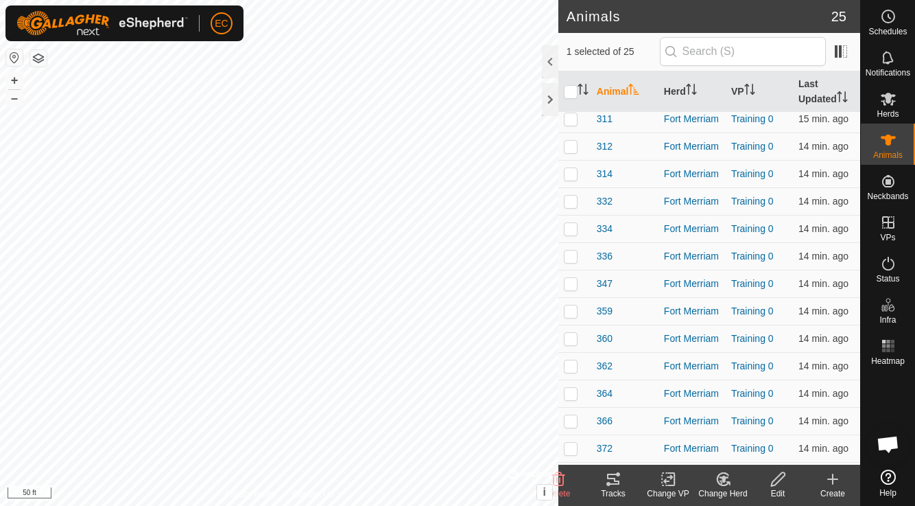
scroll to position [0, 0]
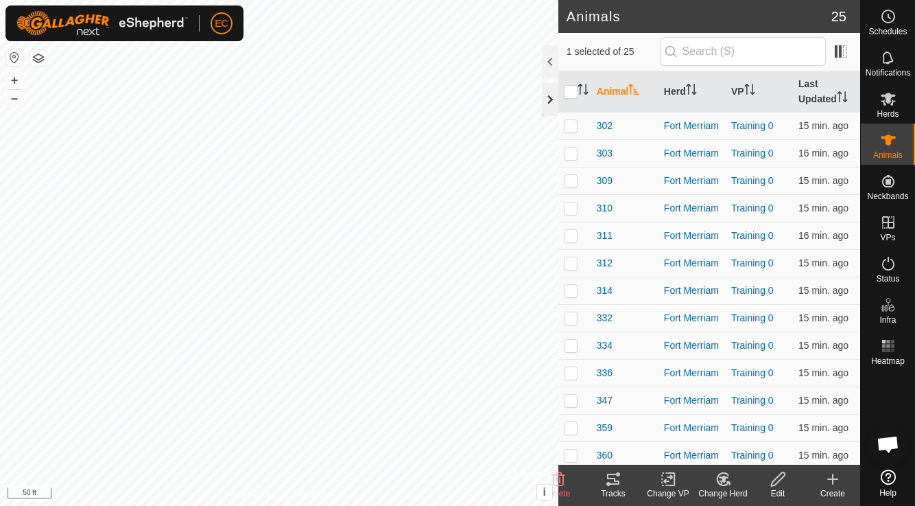
click at [548, 103] on div at bounding box center [550, 99] width 16 height 33
